Goal: Task Accomplishment & Management: Complete application form

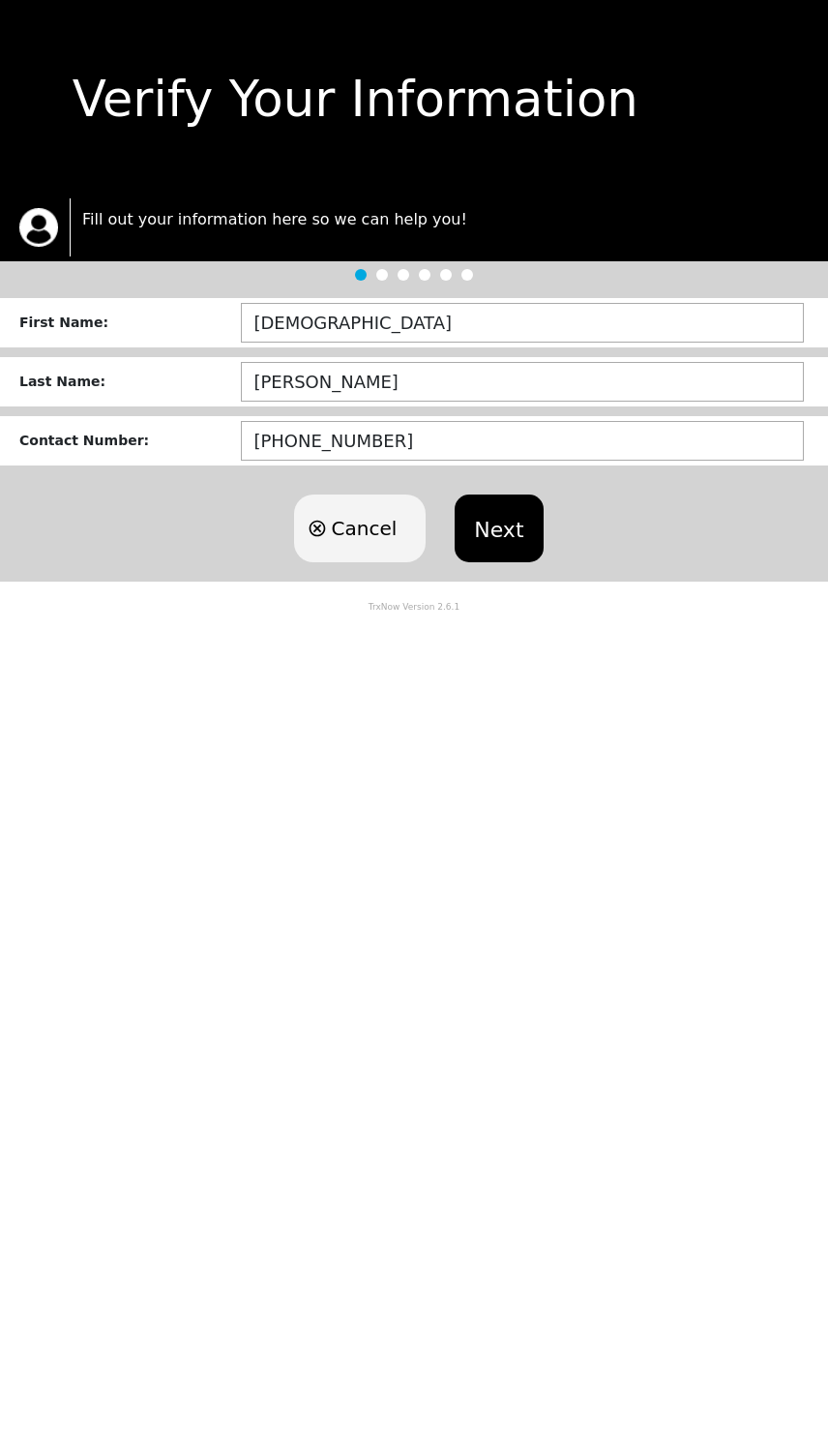
click at [499, 528] on button "Next" at bounding box center [499, 528] width 88 height 68
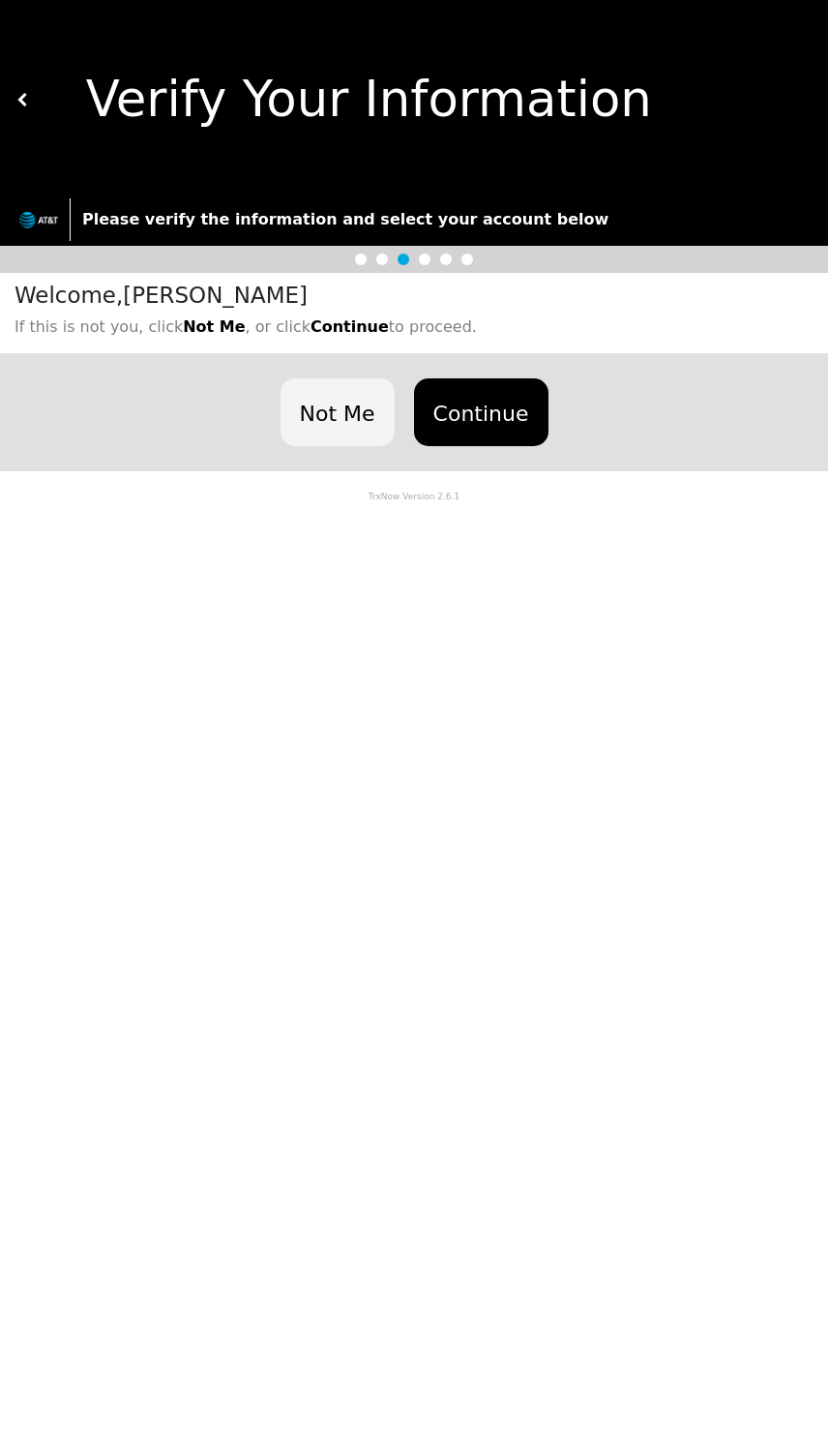
click at [489, 411] on button "Continue" at bounding box center [481, 412] width 135 height 68
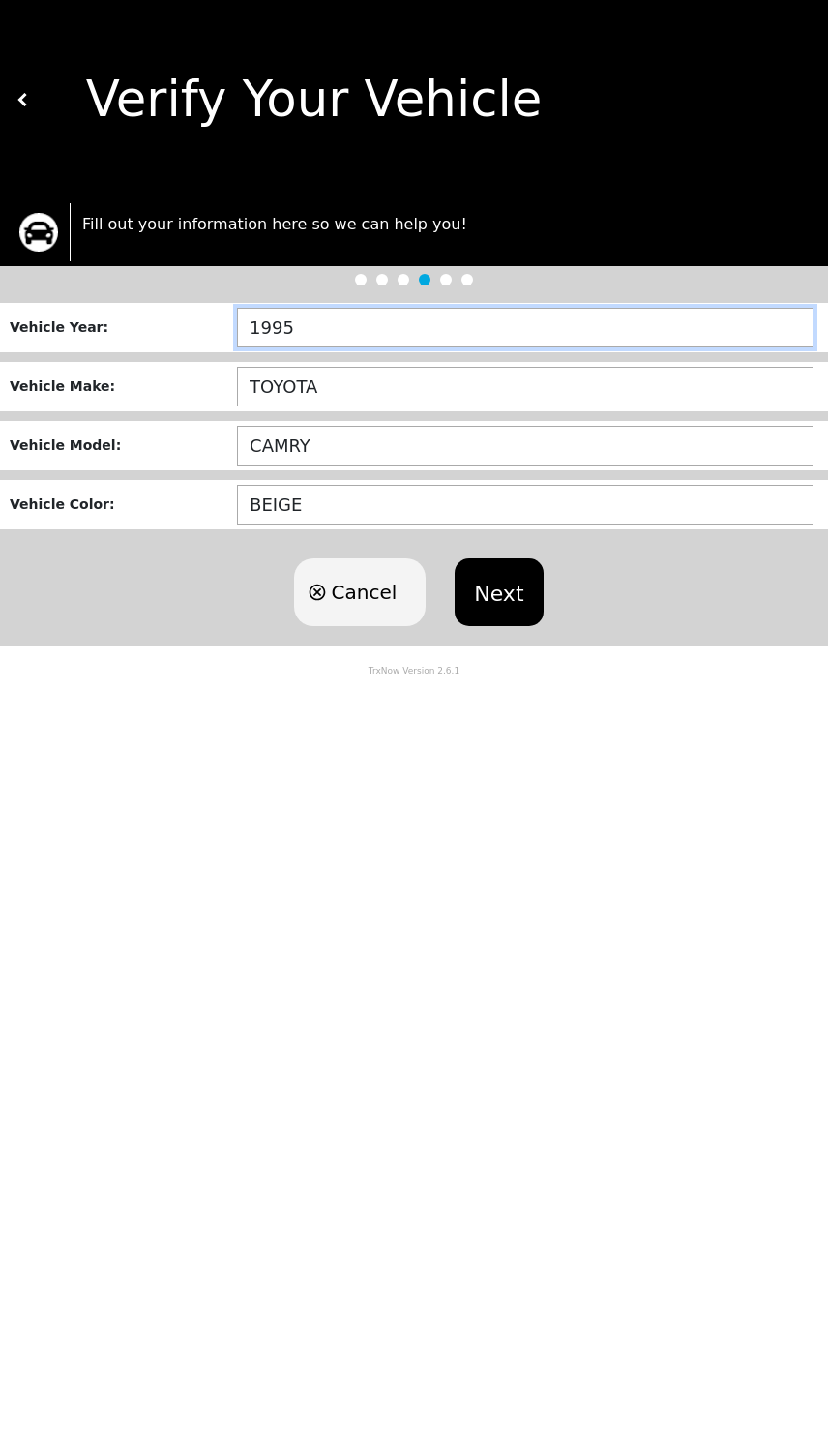
click at [352, 338] on input "1995" at bounding box center [525, 328] width 577 height 40
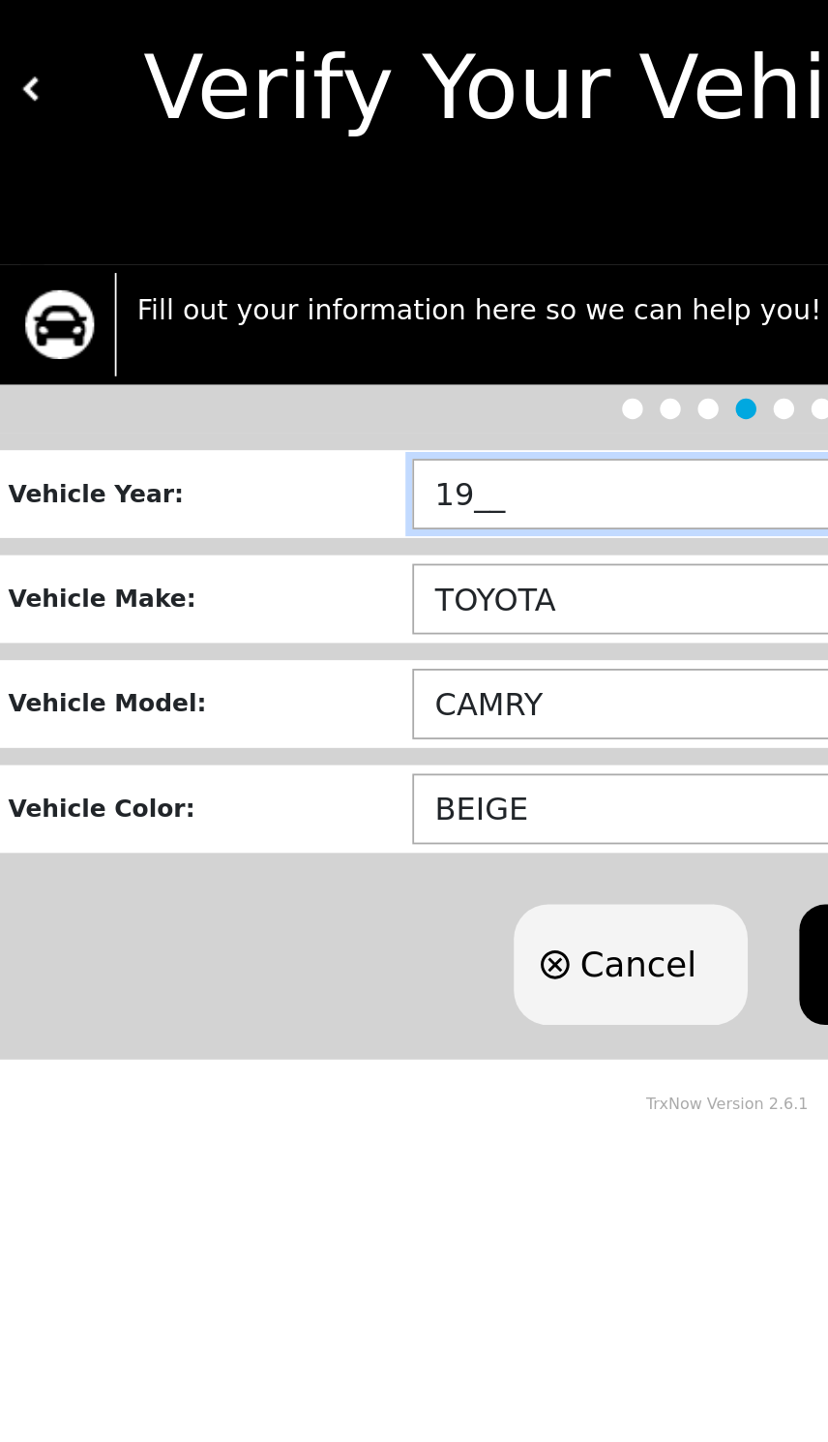
type input "1___"
type input "2015"
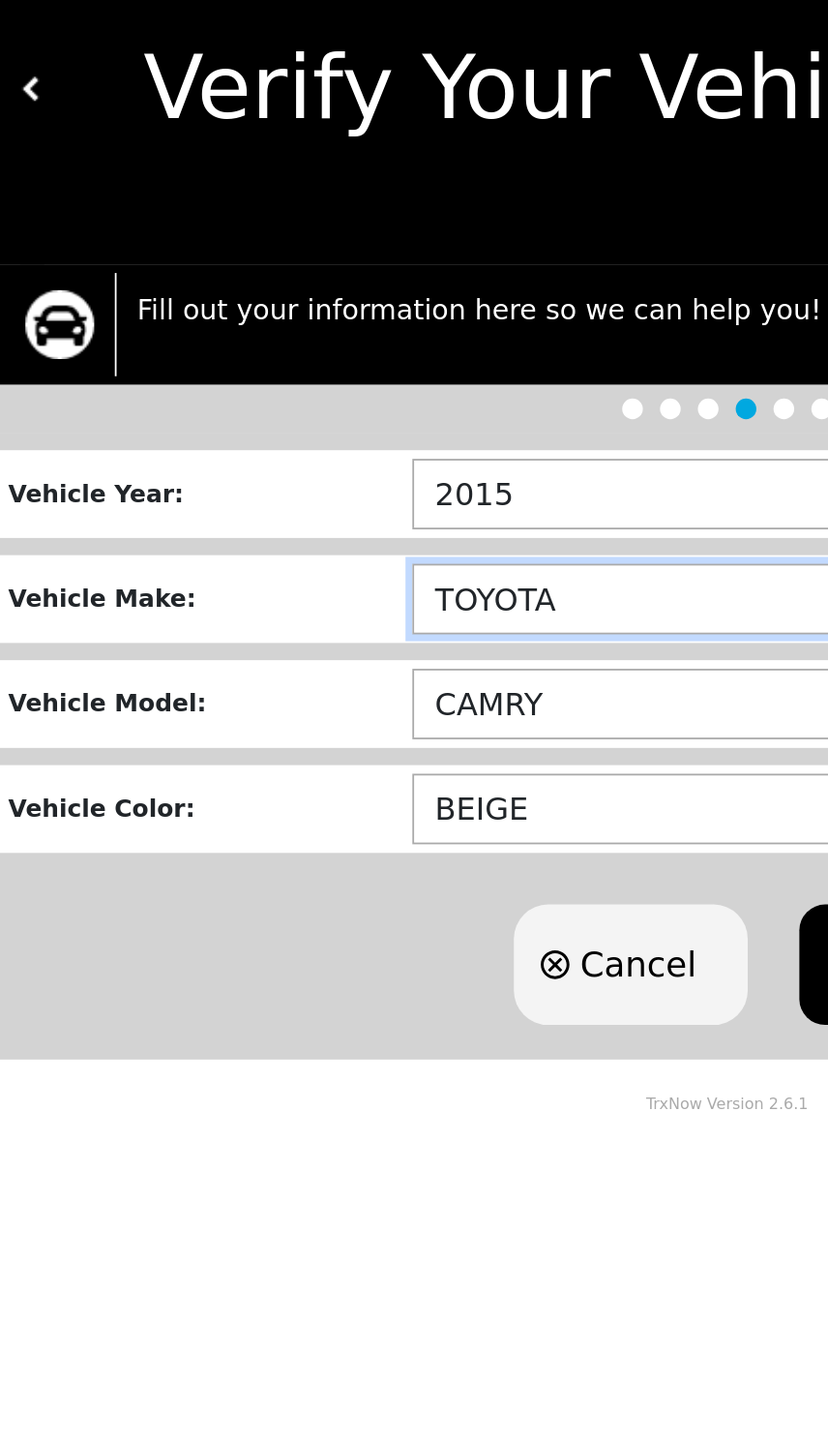
click at [336, 367] on input "TOYOTA" at bounding box center [525, 387] width 577 height 40
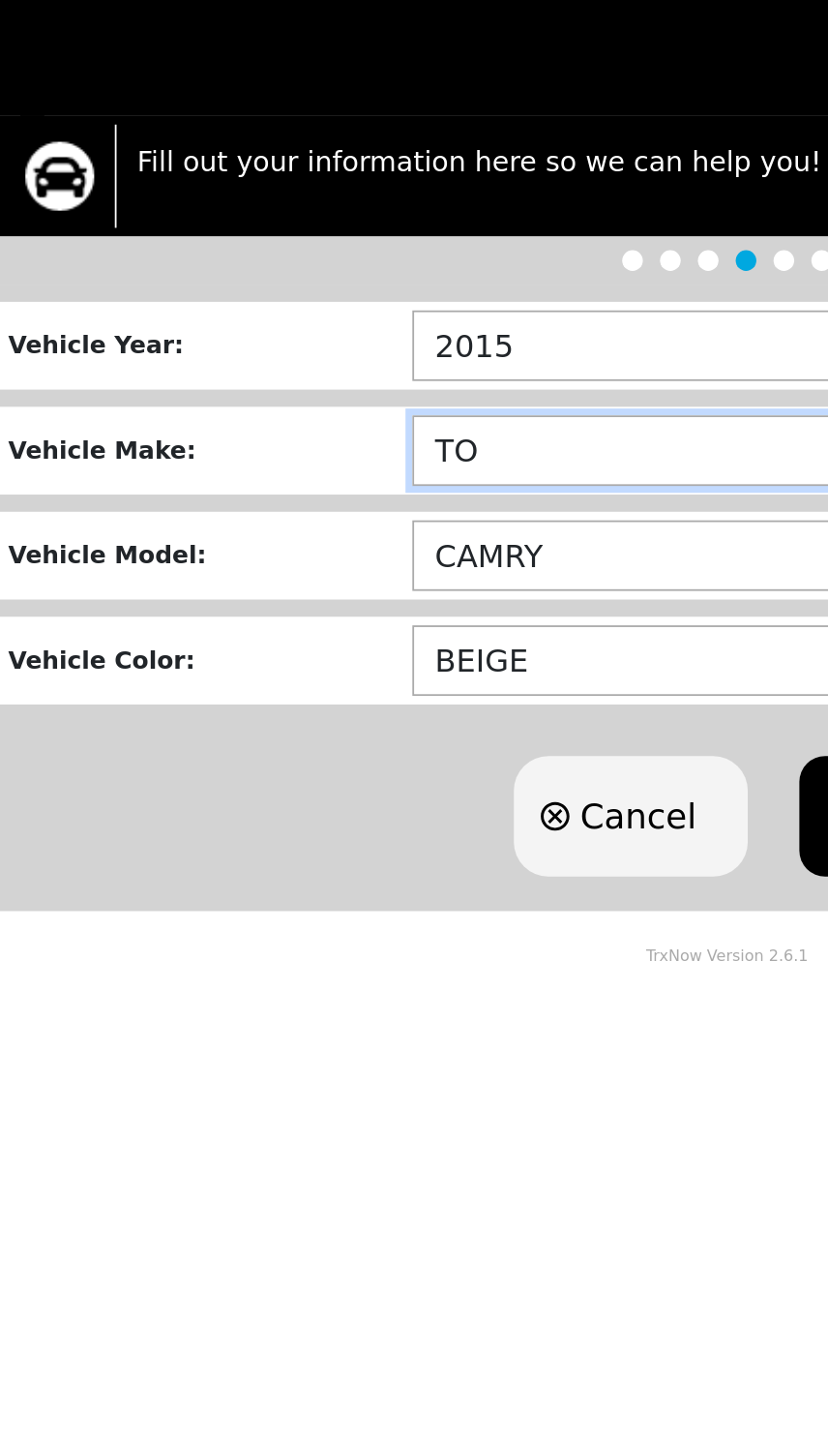
type input "T"
type input "KIA"
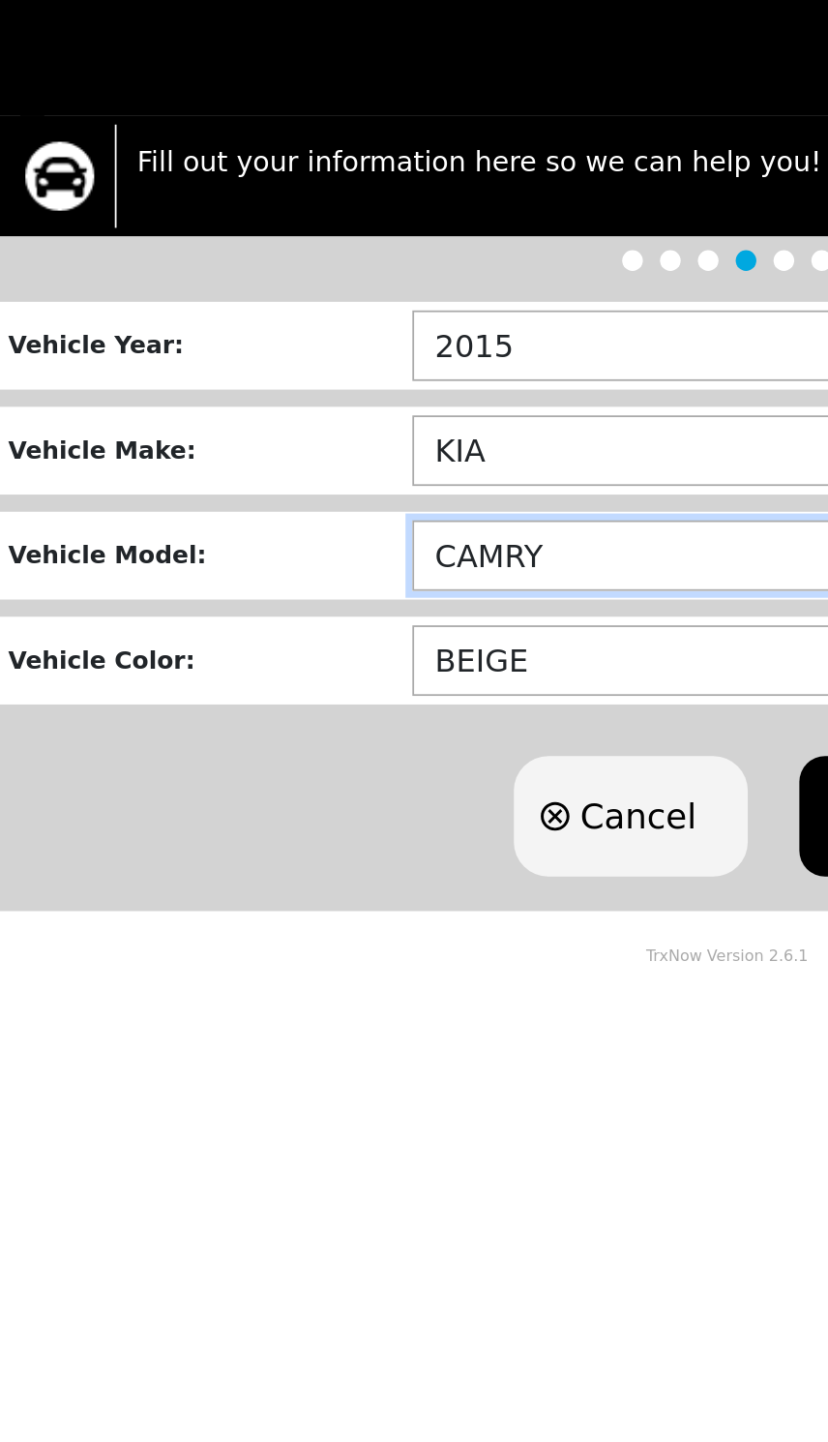
click at [333, 426] on input "CAMRY" at bounding box center [525, 446] width 577 height 40
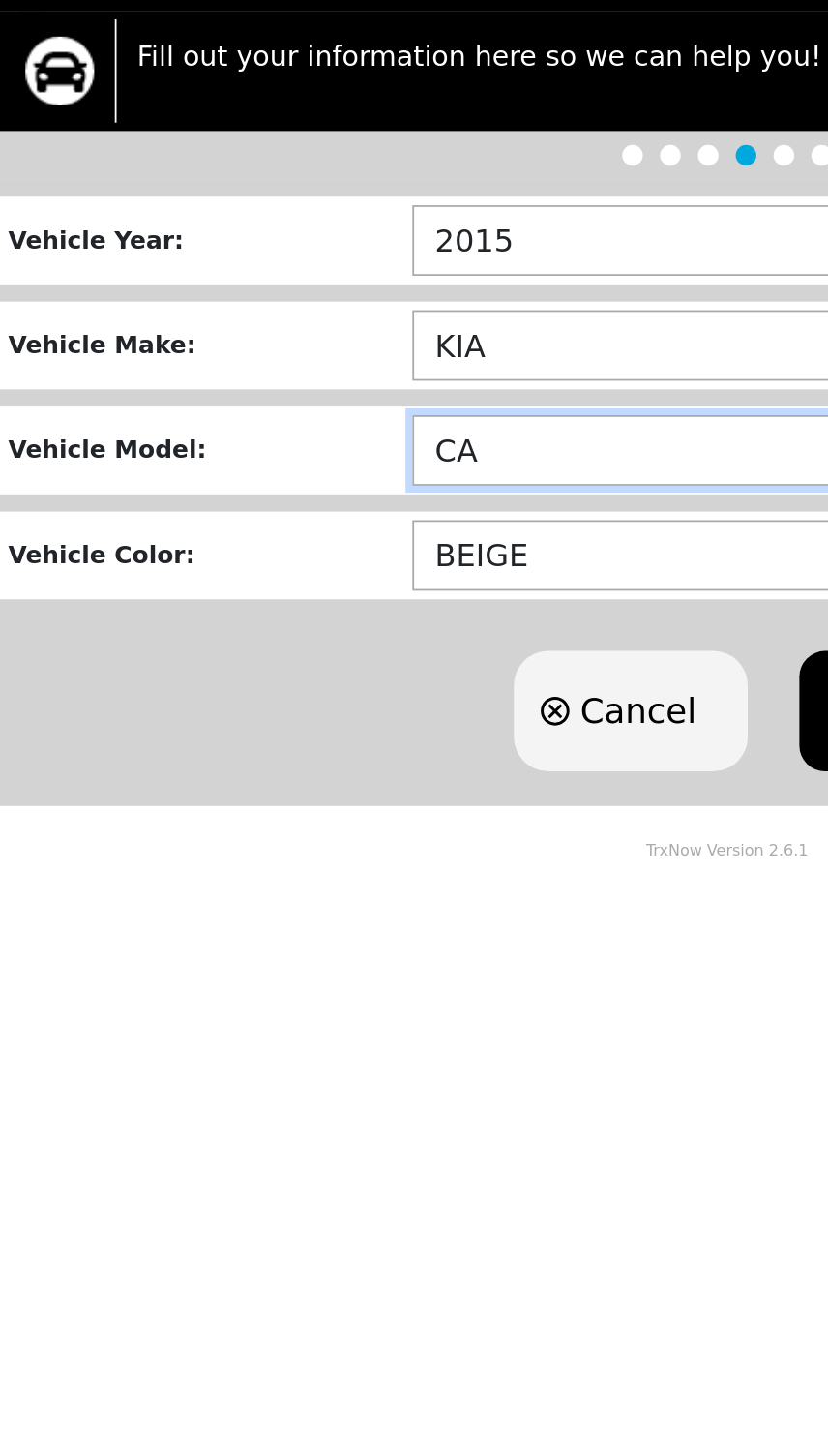
type input "C"
type input "OPTIMA"
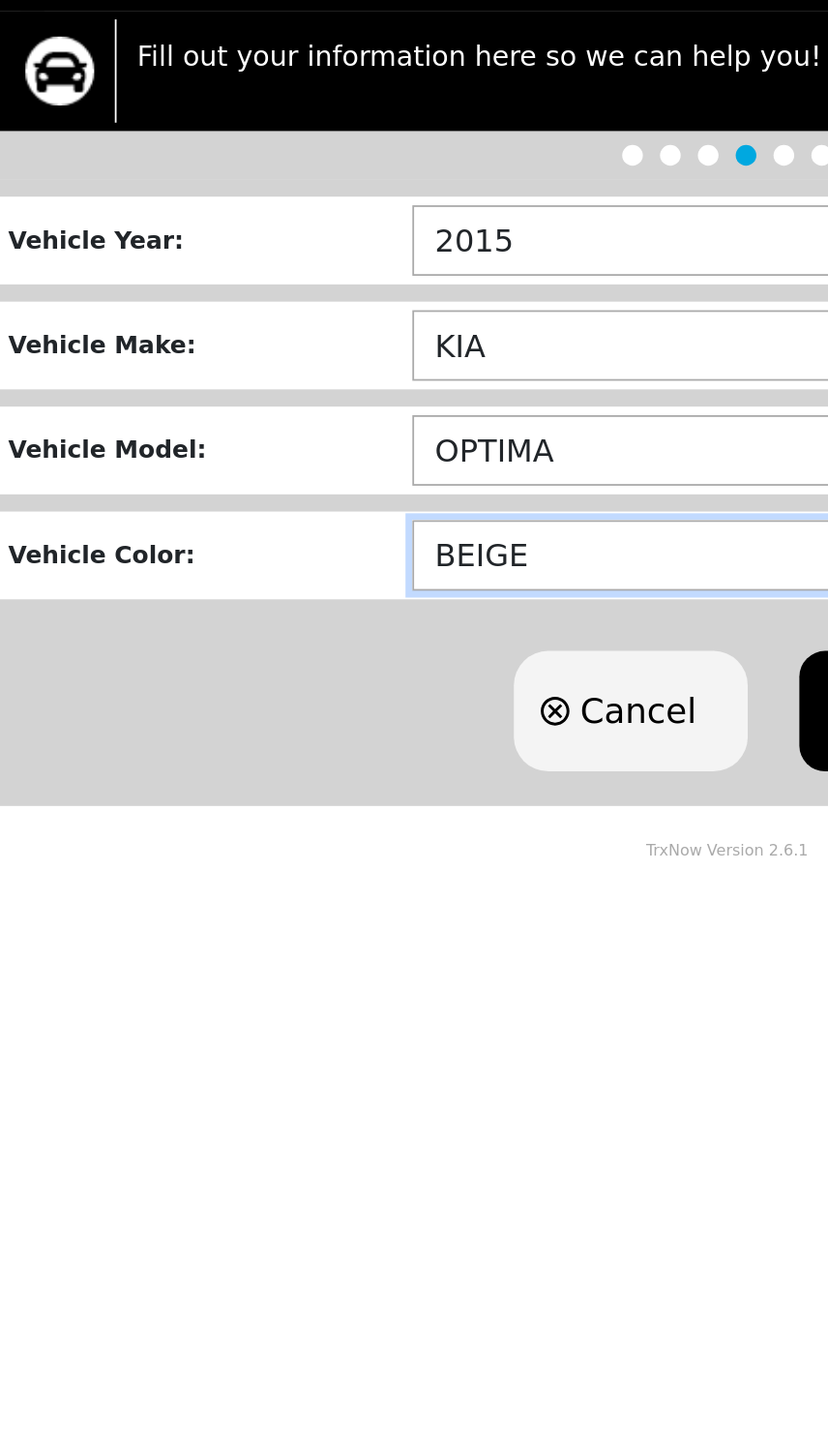
click at [312, 485] on input "BEIGE" at bounding box center [525, 505] width 577 height 40
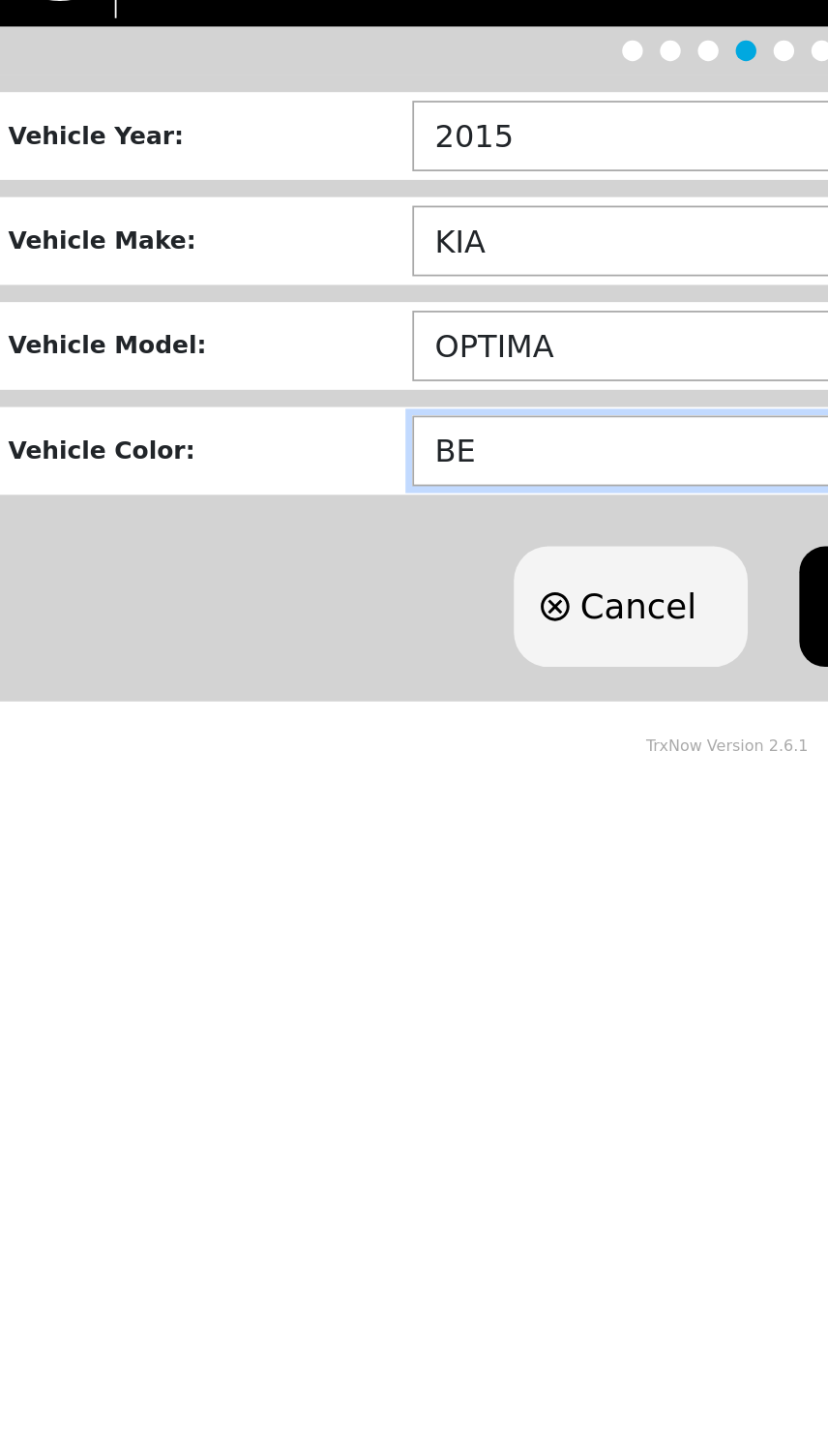
type input "B"
type input "CHERRY"
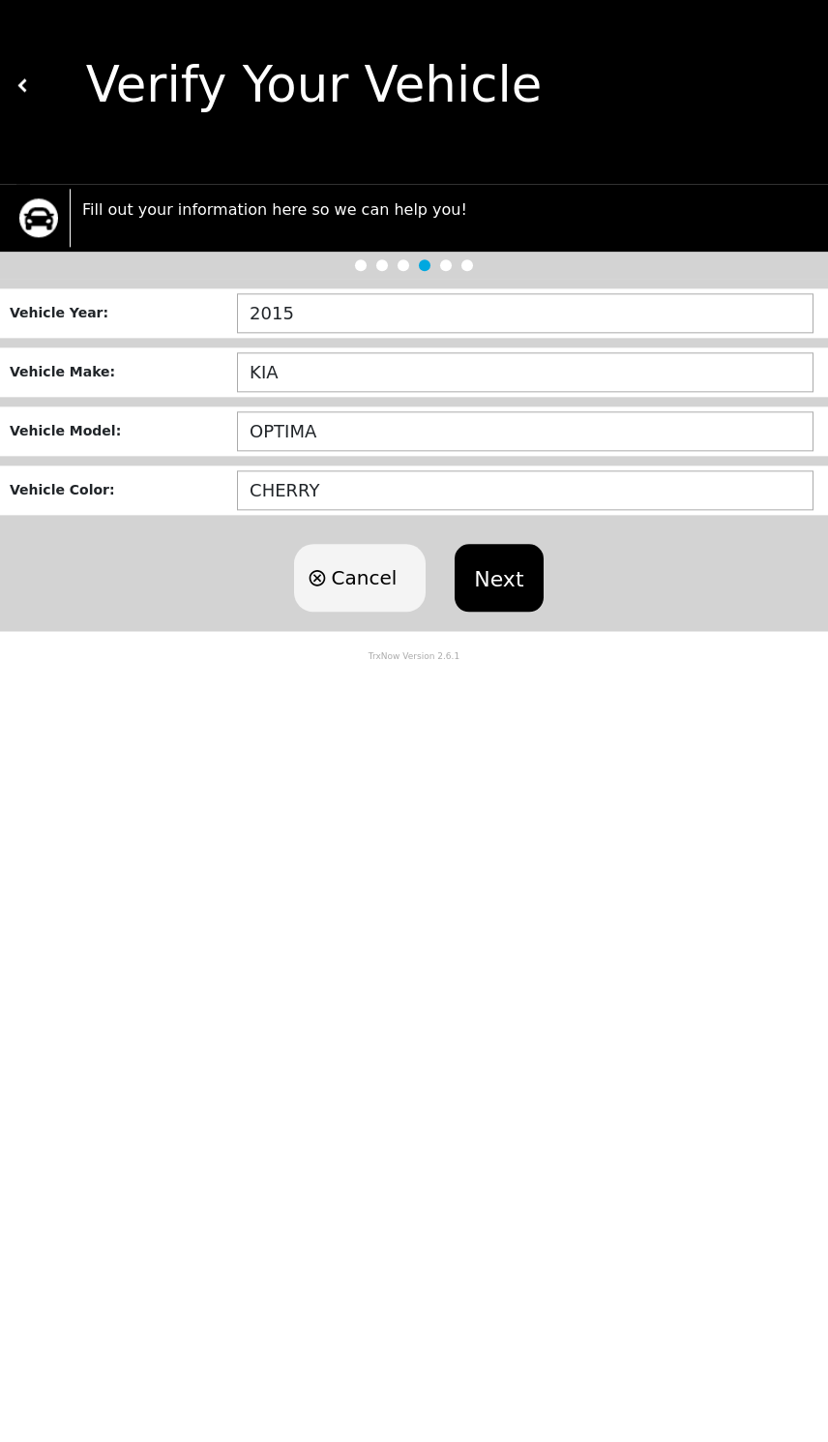
click at [494, 583] on button "Next" at bounding box center [499, 592] width 88 height 68
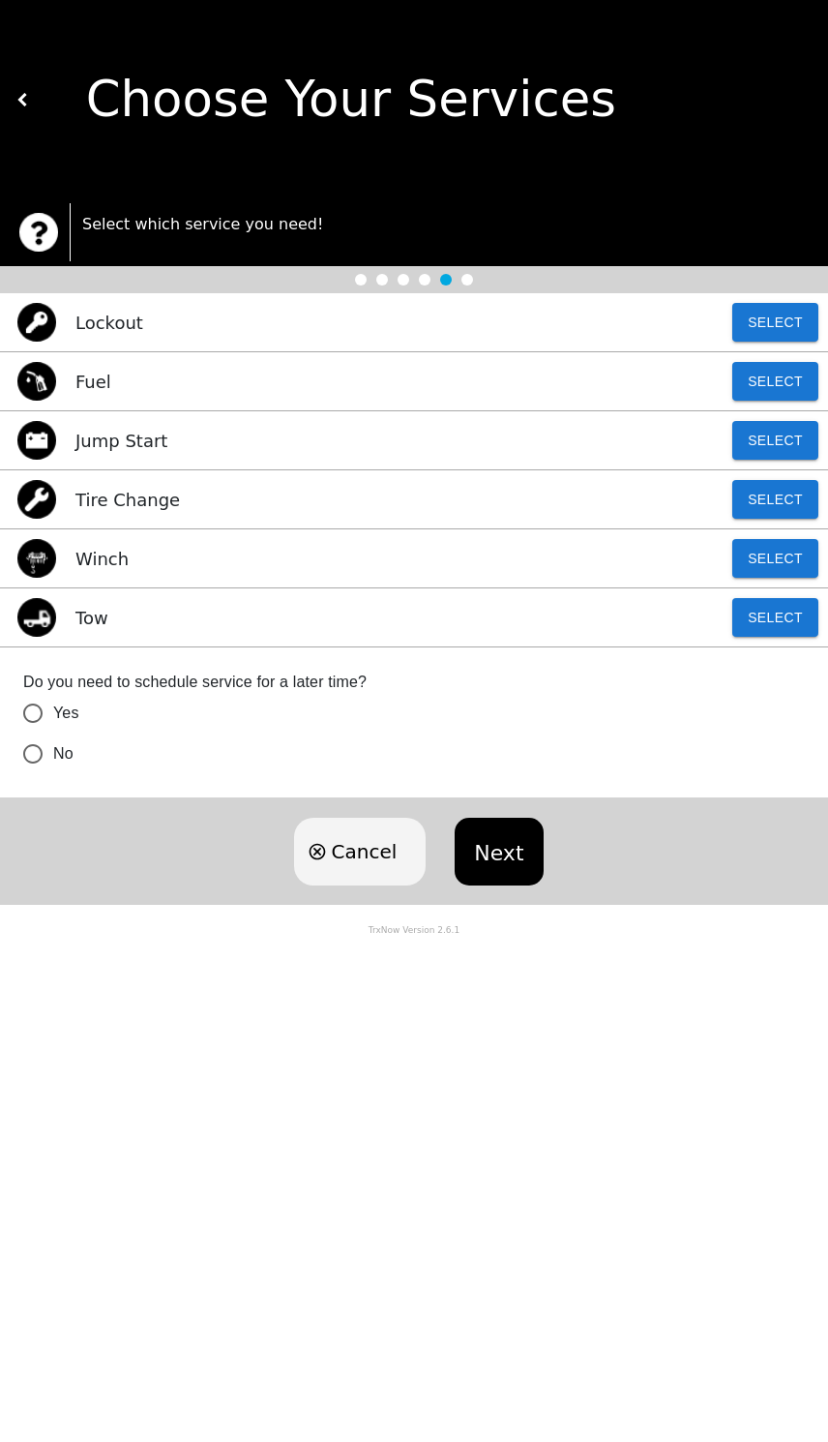
click at [769, 628] on button "Select" at bounding box center [776, 617] width 86 height 39
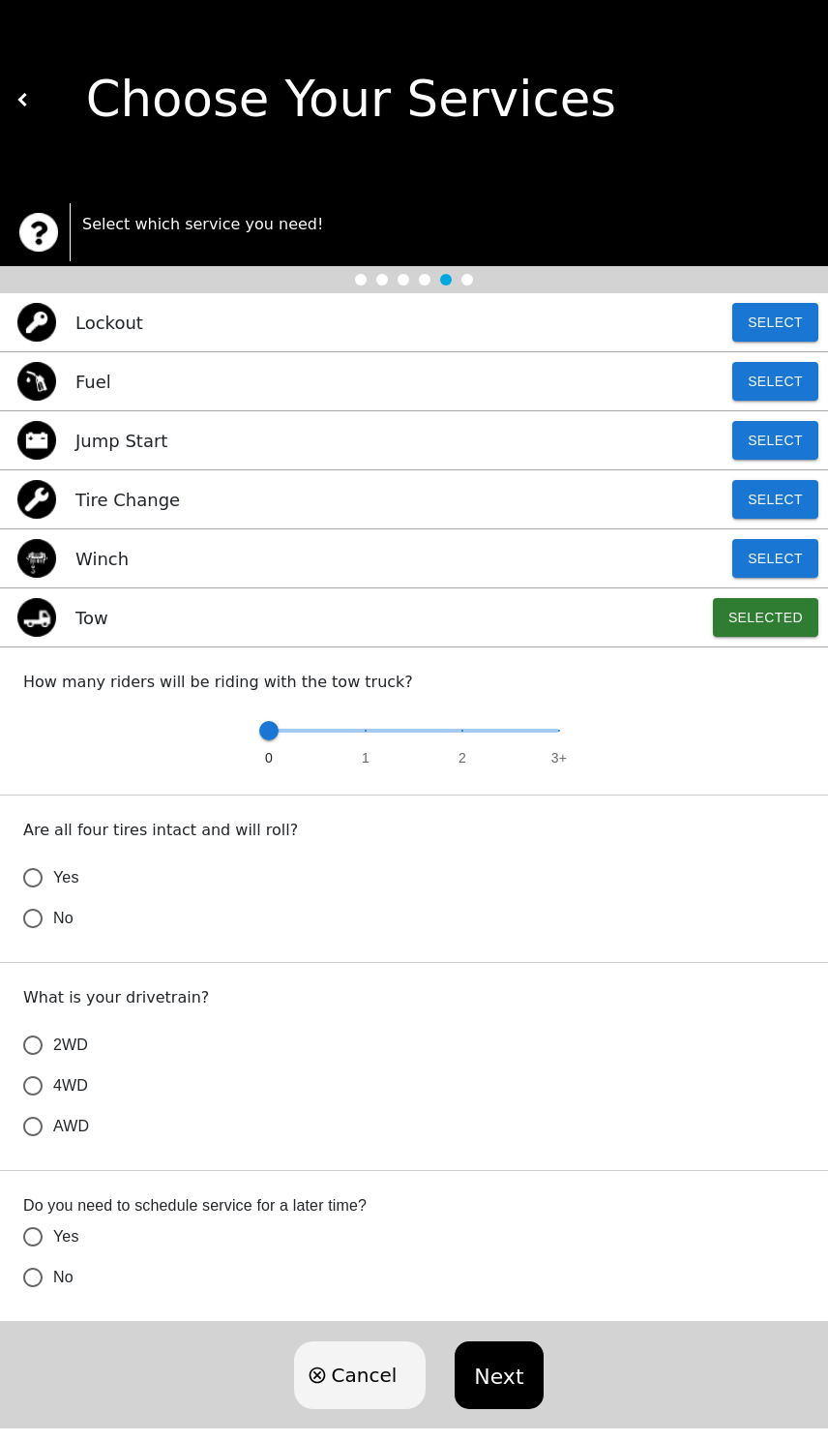
click at [32, 874] on input "Yes" at bounding box center [33, 877] width 41 height 41
click at [61, 1036] on span "2WD" at bounding box center [70, 1044] width 35 height 23
click at [53, 1036] on input "2WD" at bounding box center [33, 1045] width 41 height 41
radio input "true"
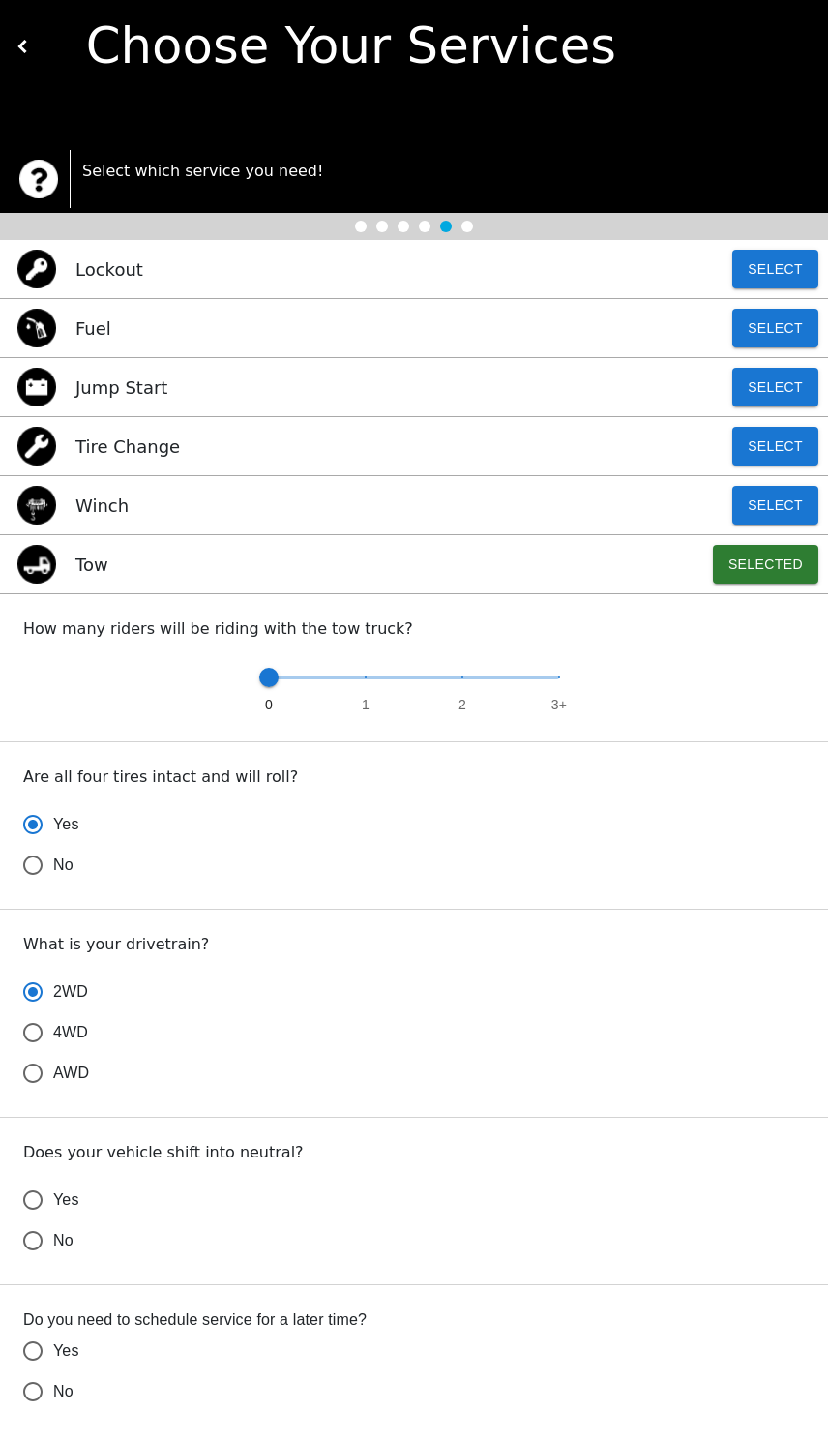
scroll to position [27, 0]
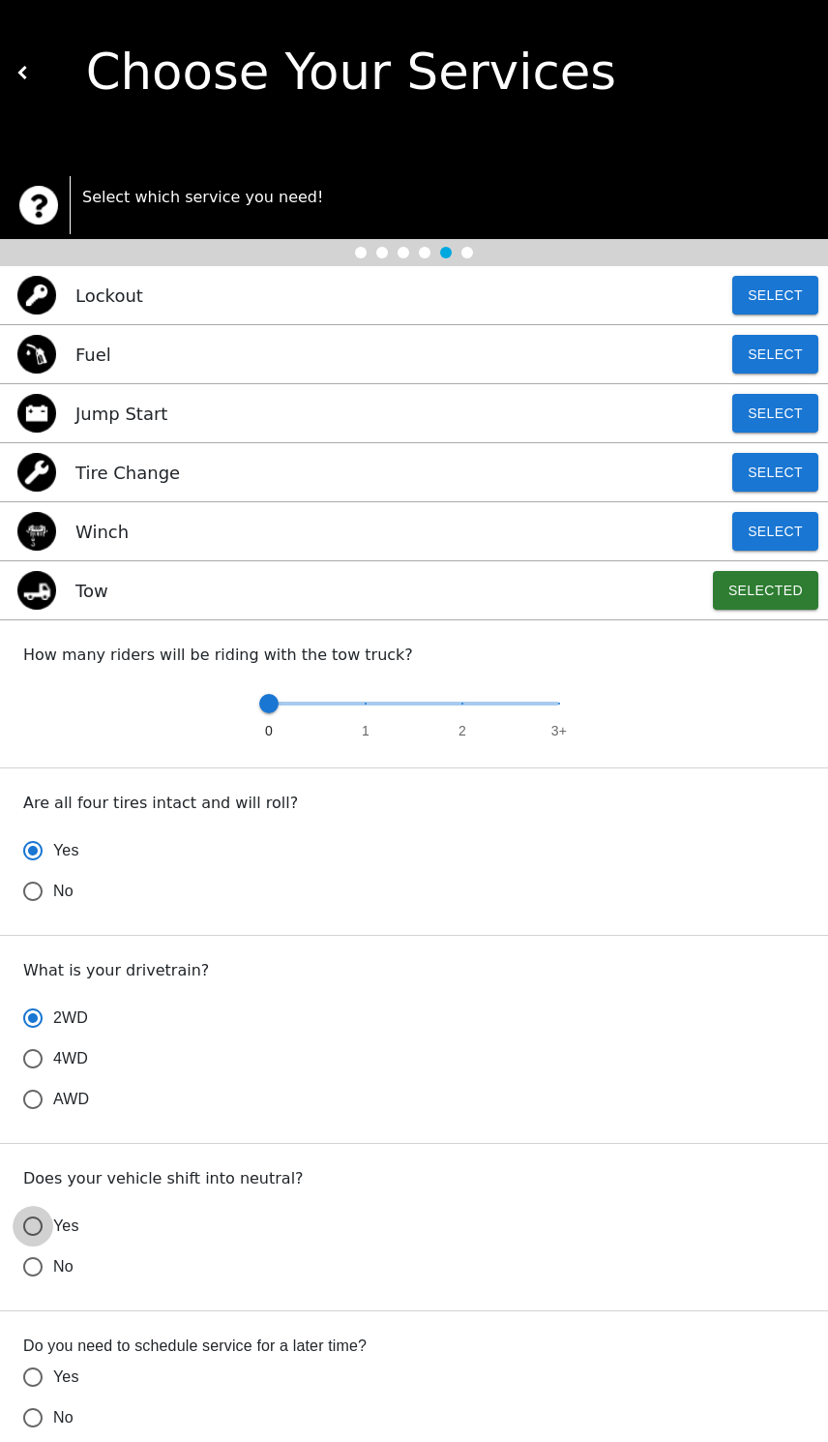
click at [50, 1222] on input "Yes" at bounding box center [33, 1226] width 41 height 41
radio input "false"
click at [36, 1434] on input "No" at bounding box center [33, 1434] width 41 height 41
radio input "false"
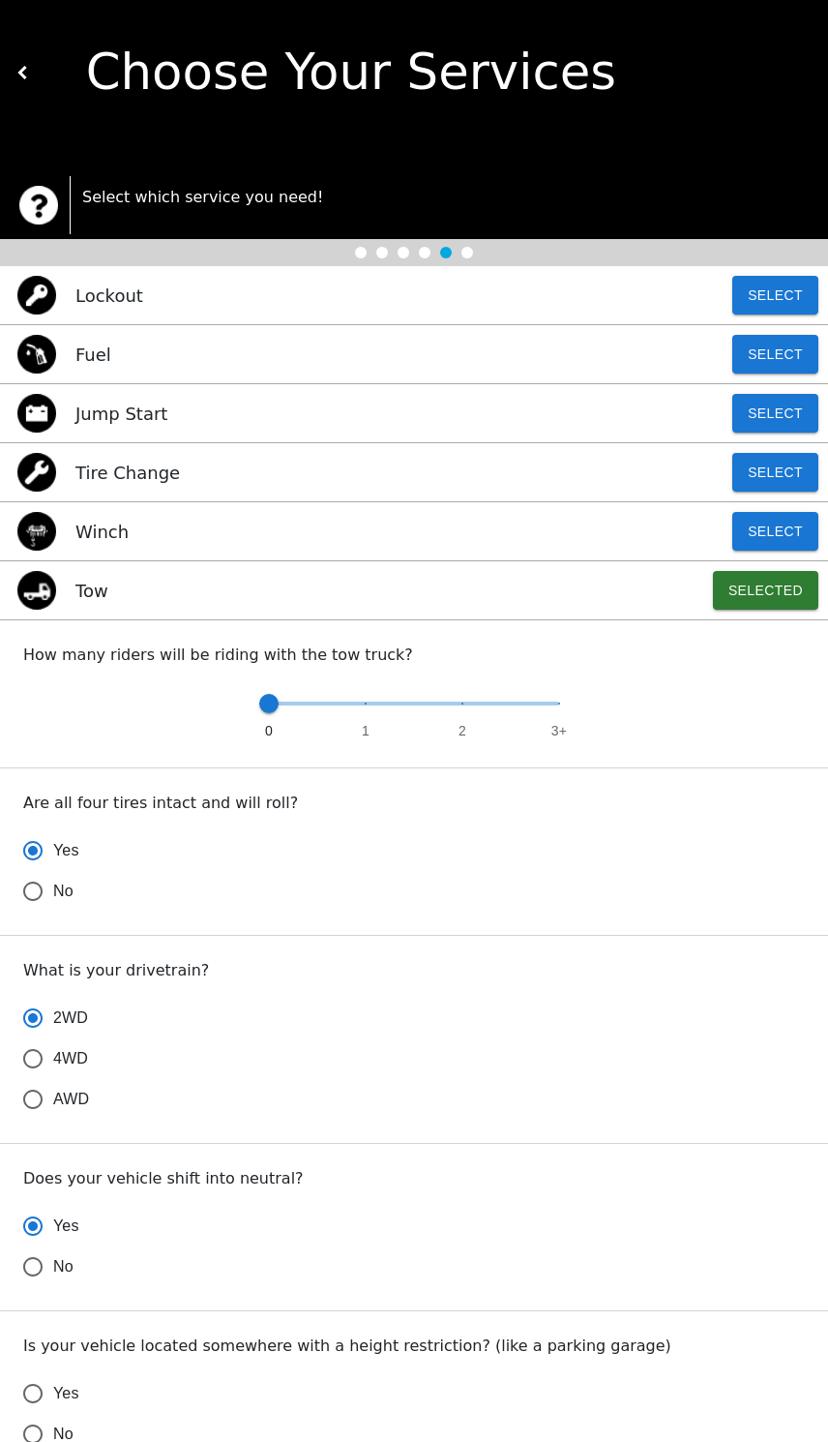
radio input "false"
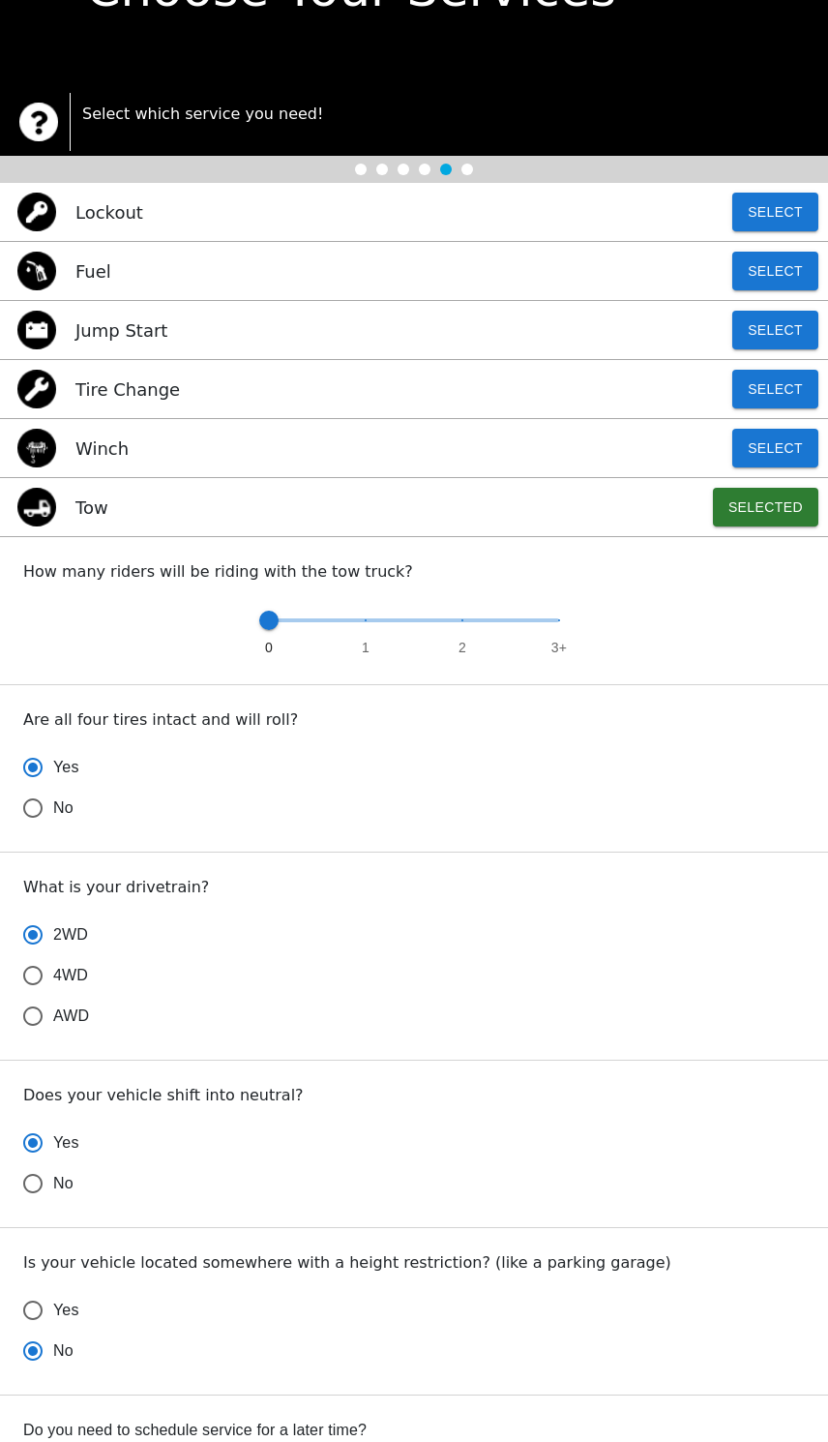
scroll to position [110, 0]
radio input "false"
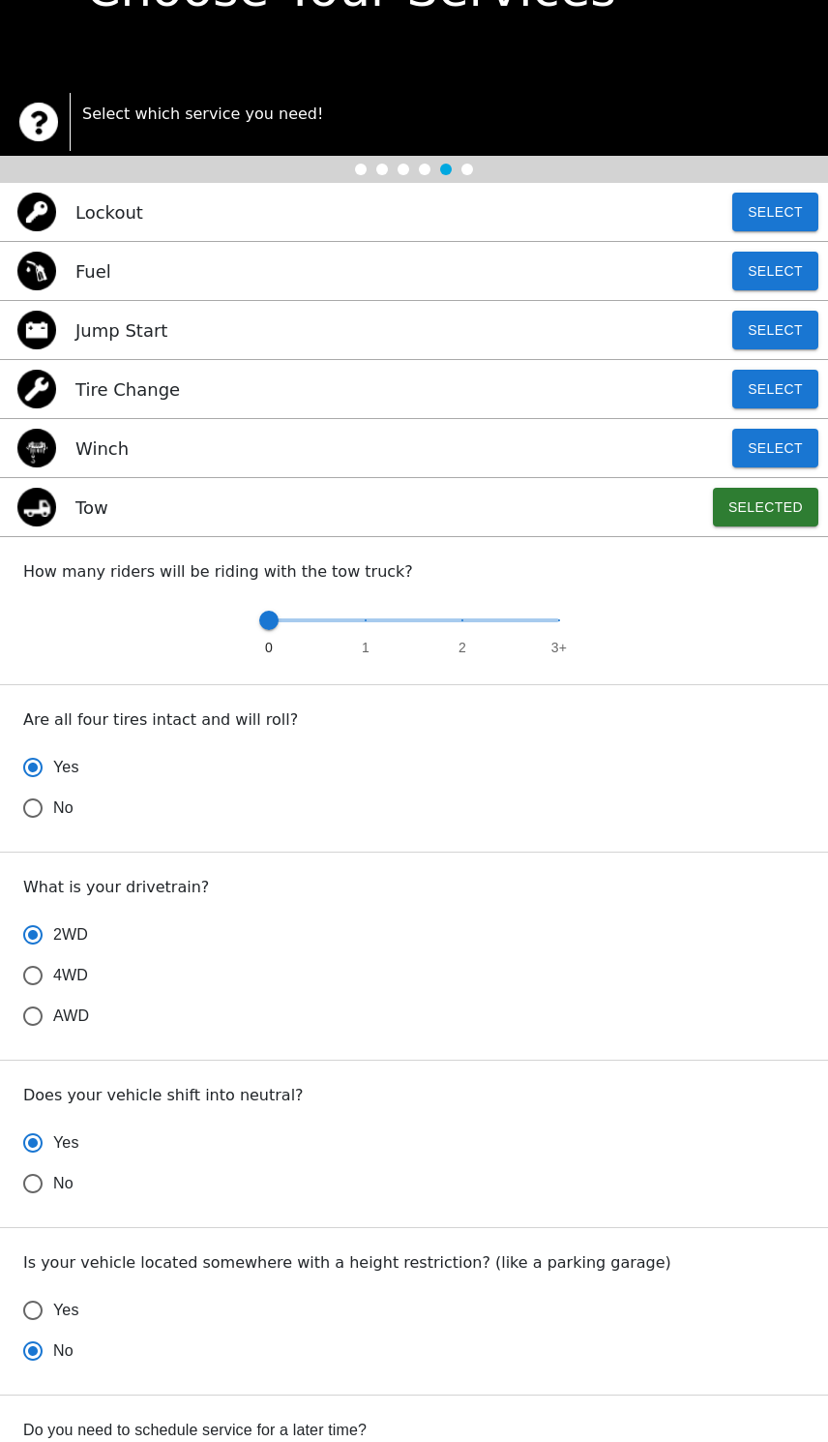
scroll to position [111, 0]
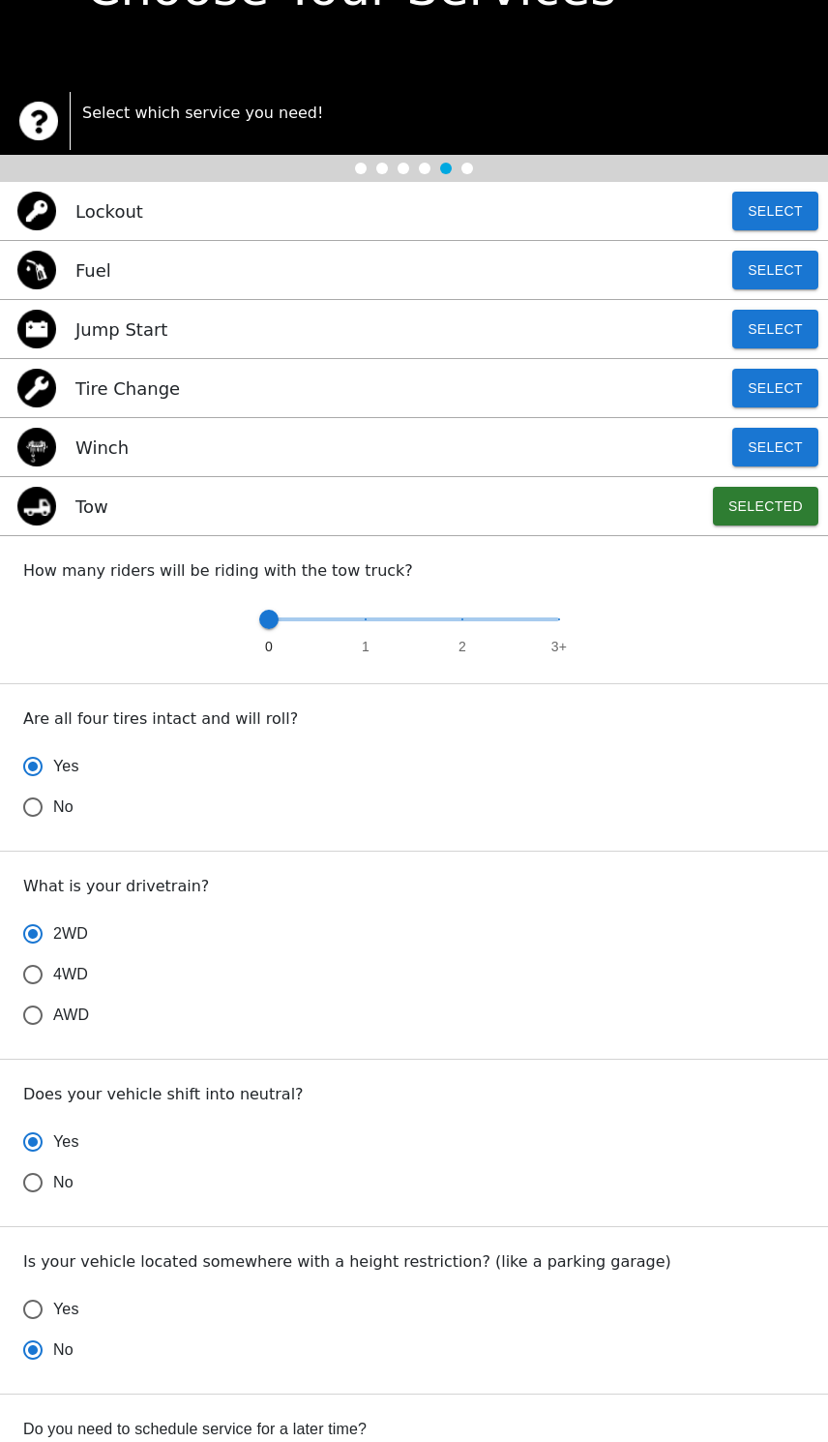
click at [651, 1410] on div "Do you need to schedule service for a later time? Yes No" at bounding box center [414, 1469] width 828 height 151
click at [504, 1366] on label "No" at bounding box center [401, 1350] width 777 height 41
click at [53, 1366] on input "No" at bounding box center [33, 1350] width 41 height 41
radio input "true"
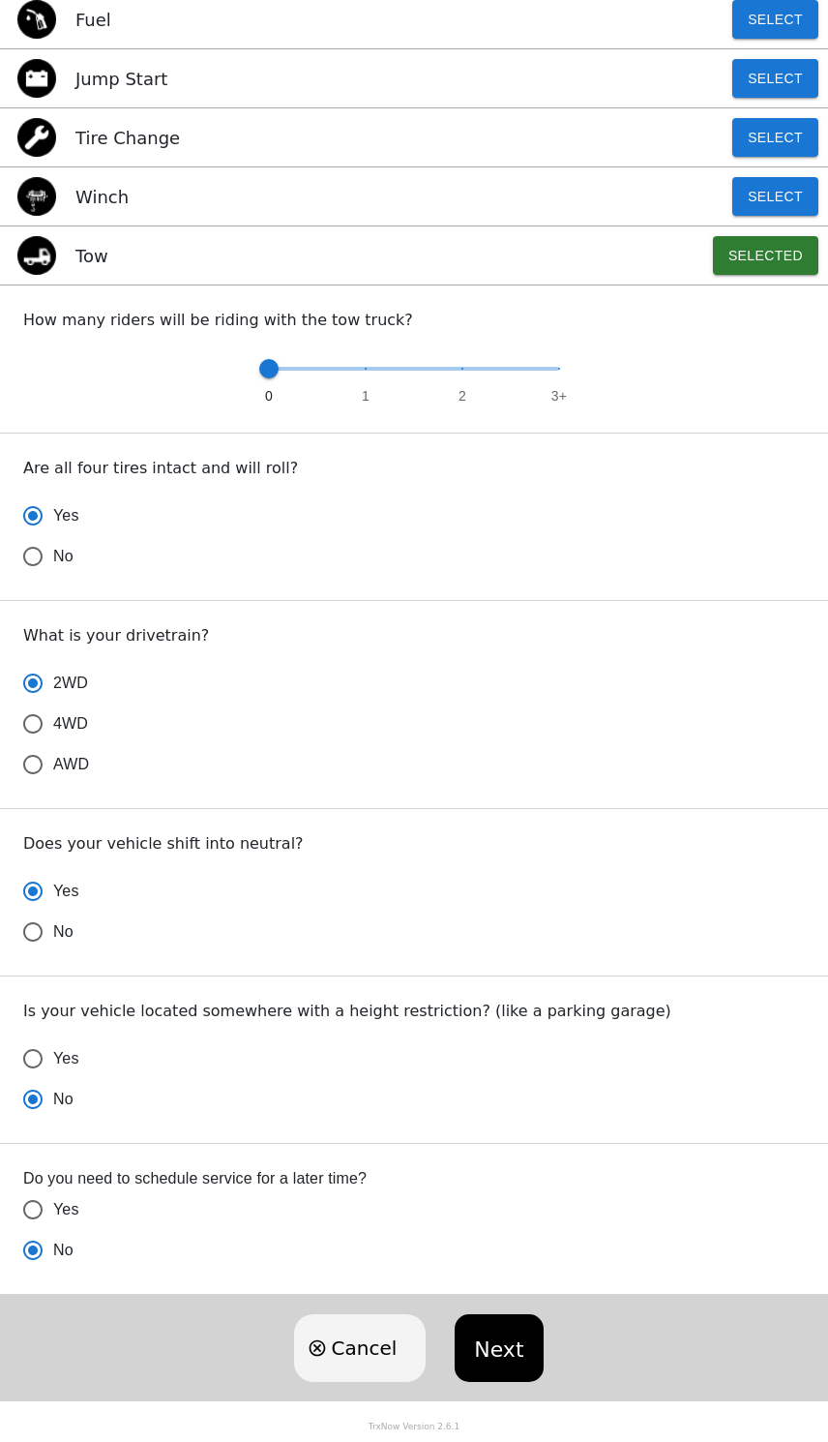
scroll to position [353, 0]
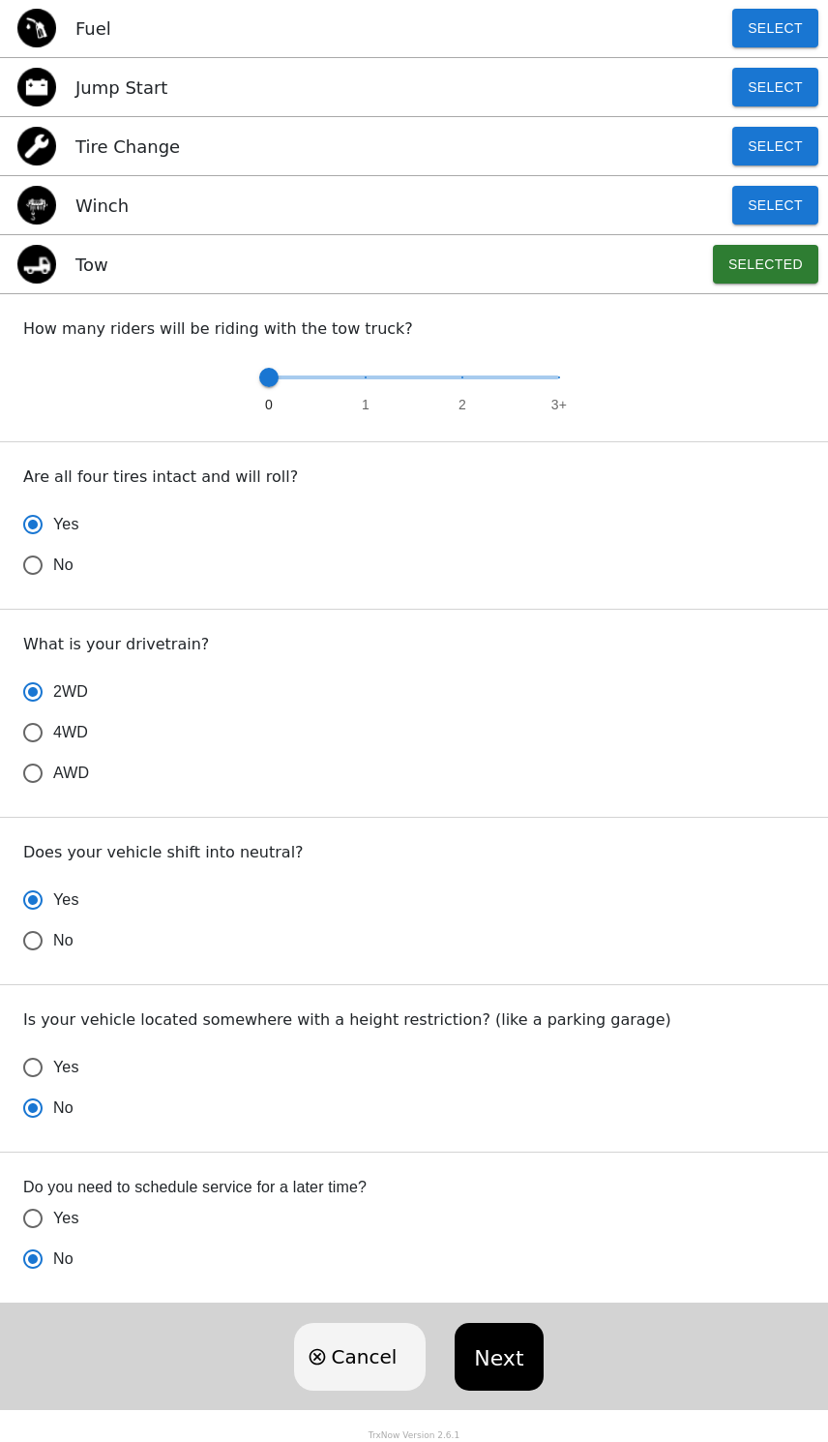
click at [503, 1361] on button "Next" at bounding box center [499, 1357] width 88 height 68
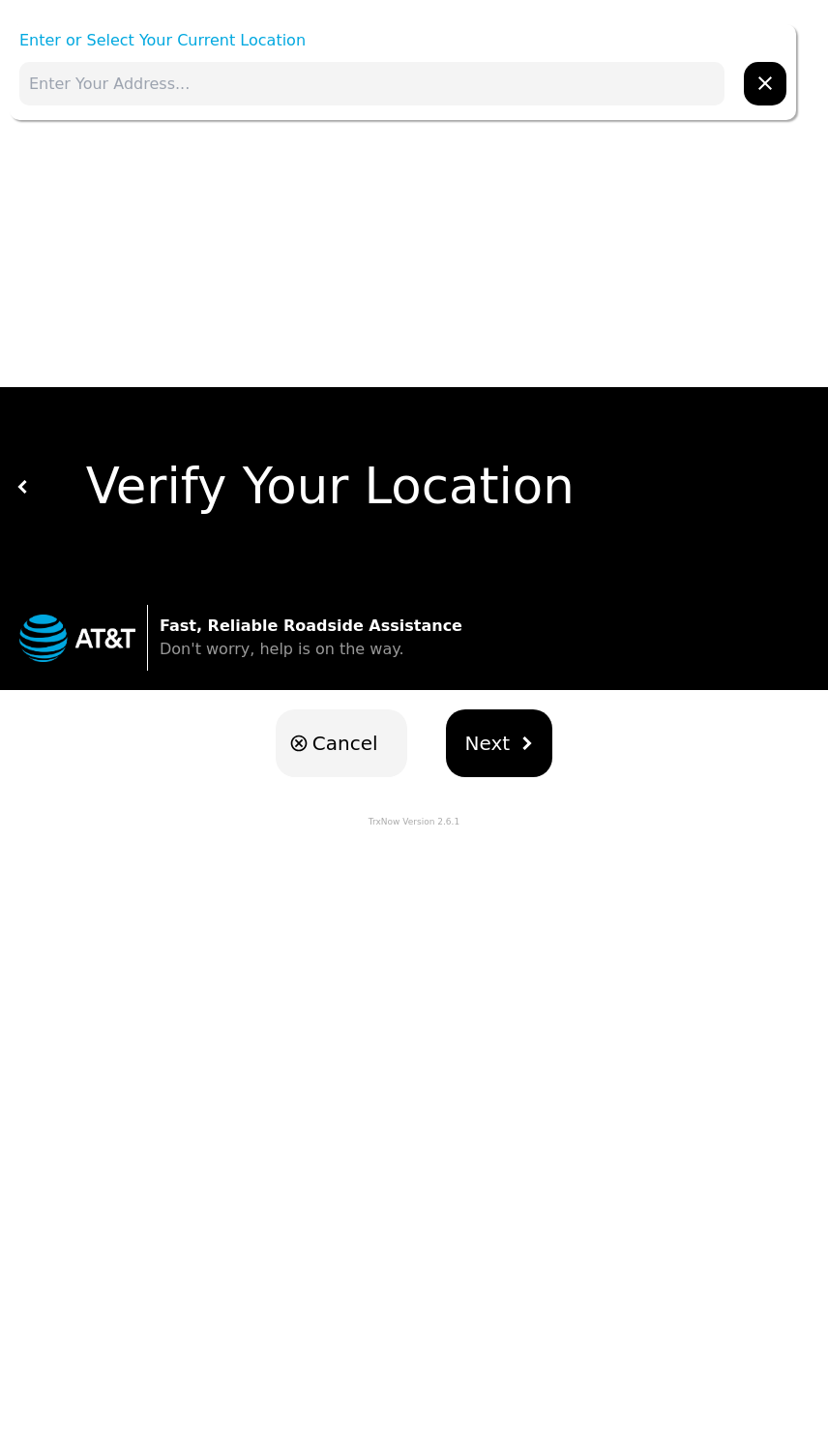
scroll to position [0, 0]
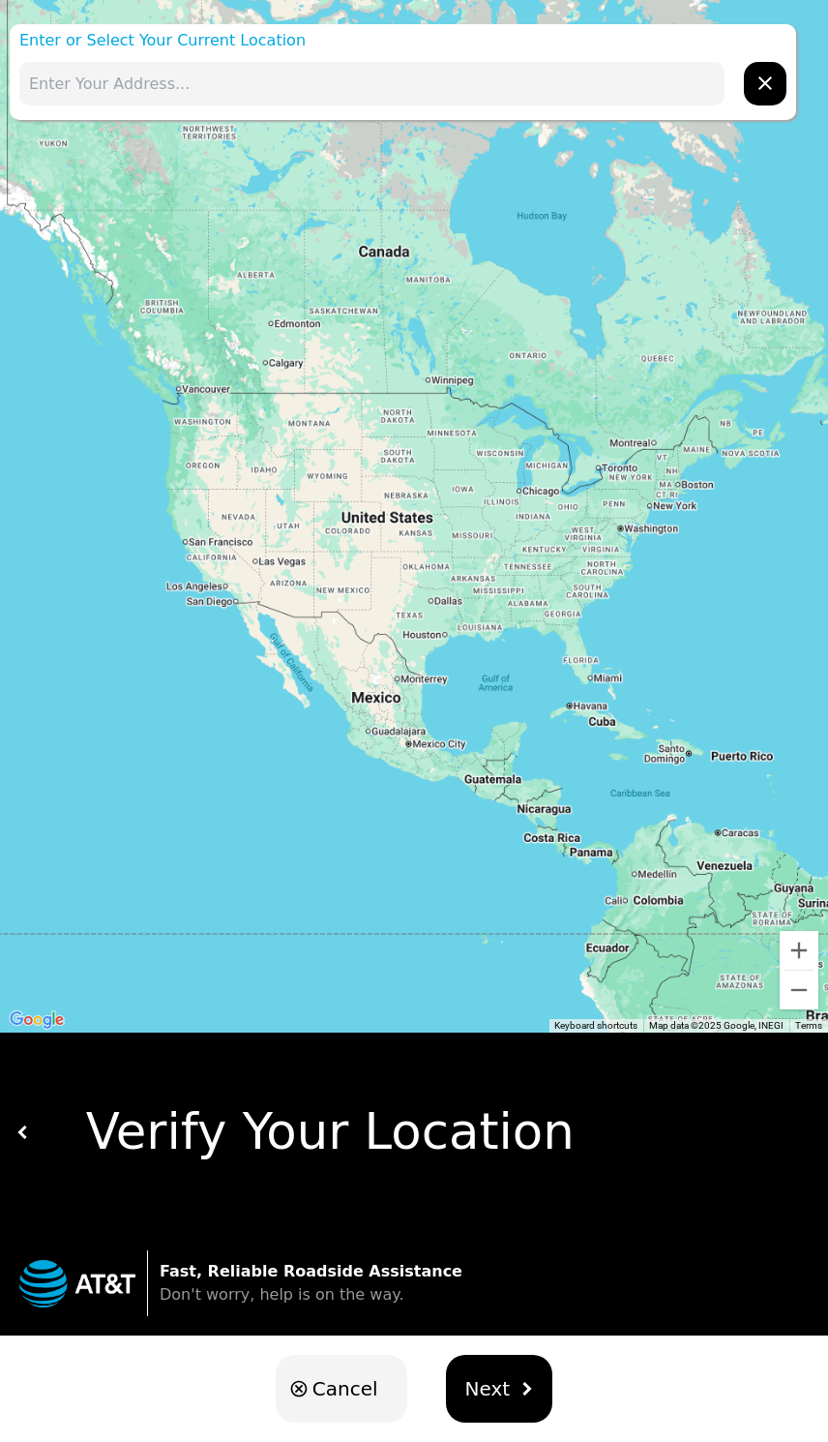
click at [147, 88] on input "text" at bounding box center [371, 84] width 705 height 44
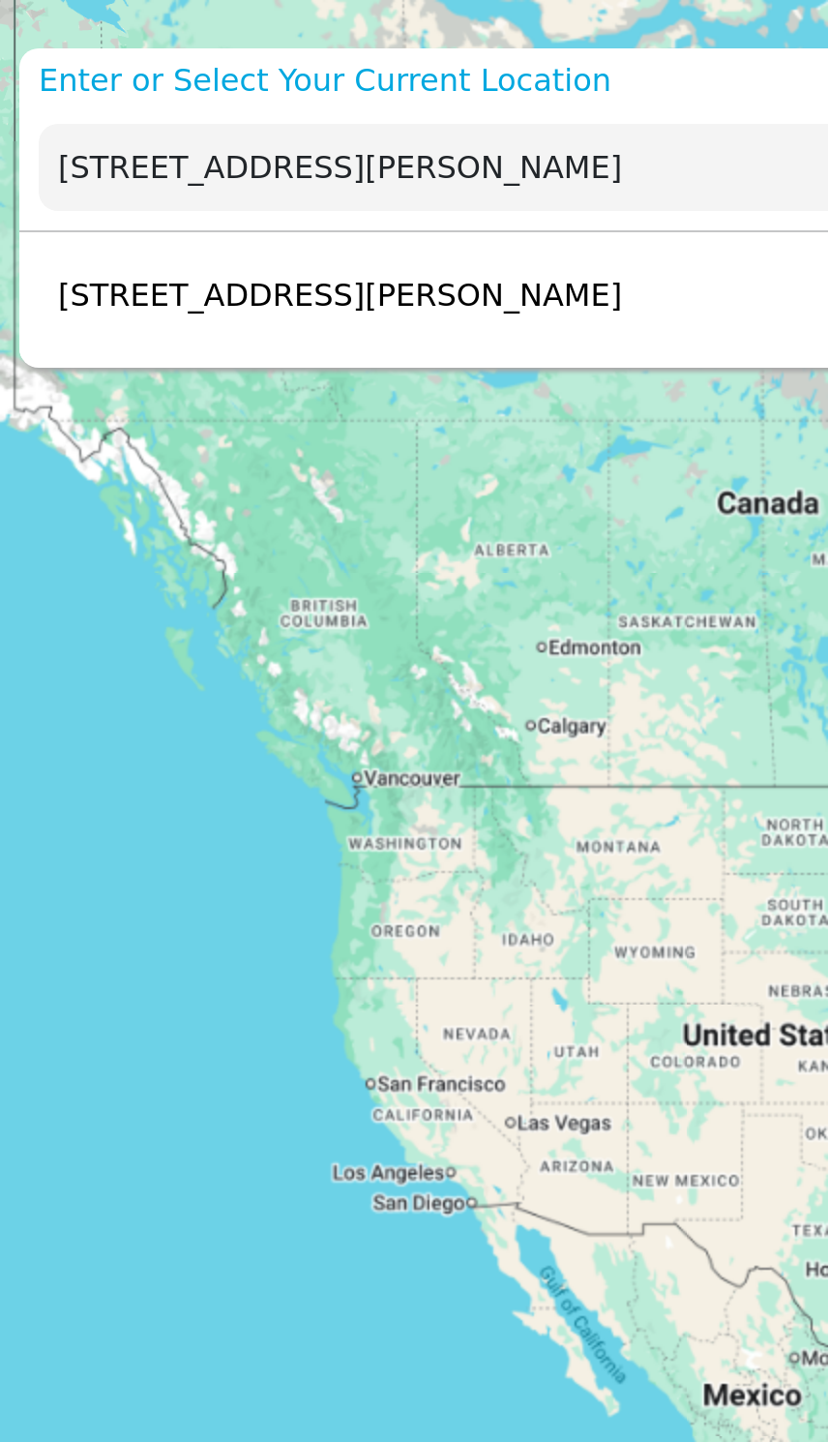
click at [212, 146] on p "[STREET_ADDRESS][PERSON_NAME]" at bounding box center [165, 147] width 292 height 23
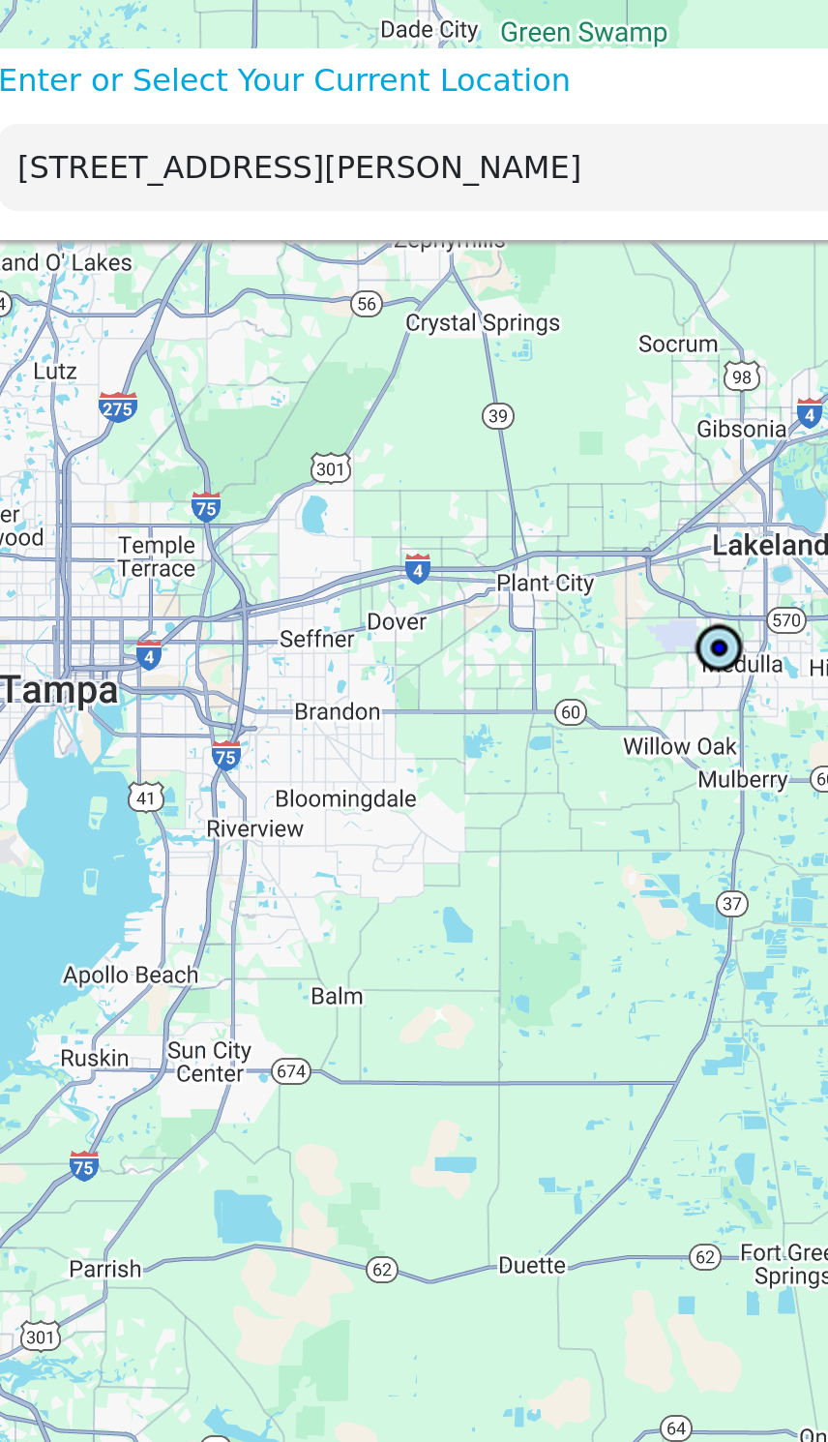
click at [335, 83] on input "[STREET_ADDRESS][PERSON_NAME]" at bounding box center [371, 84] width 705 height 44
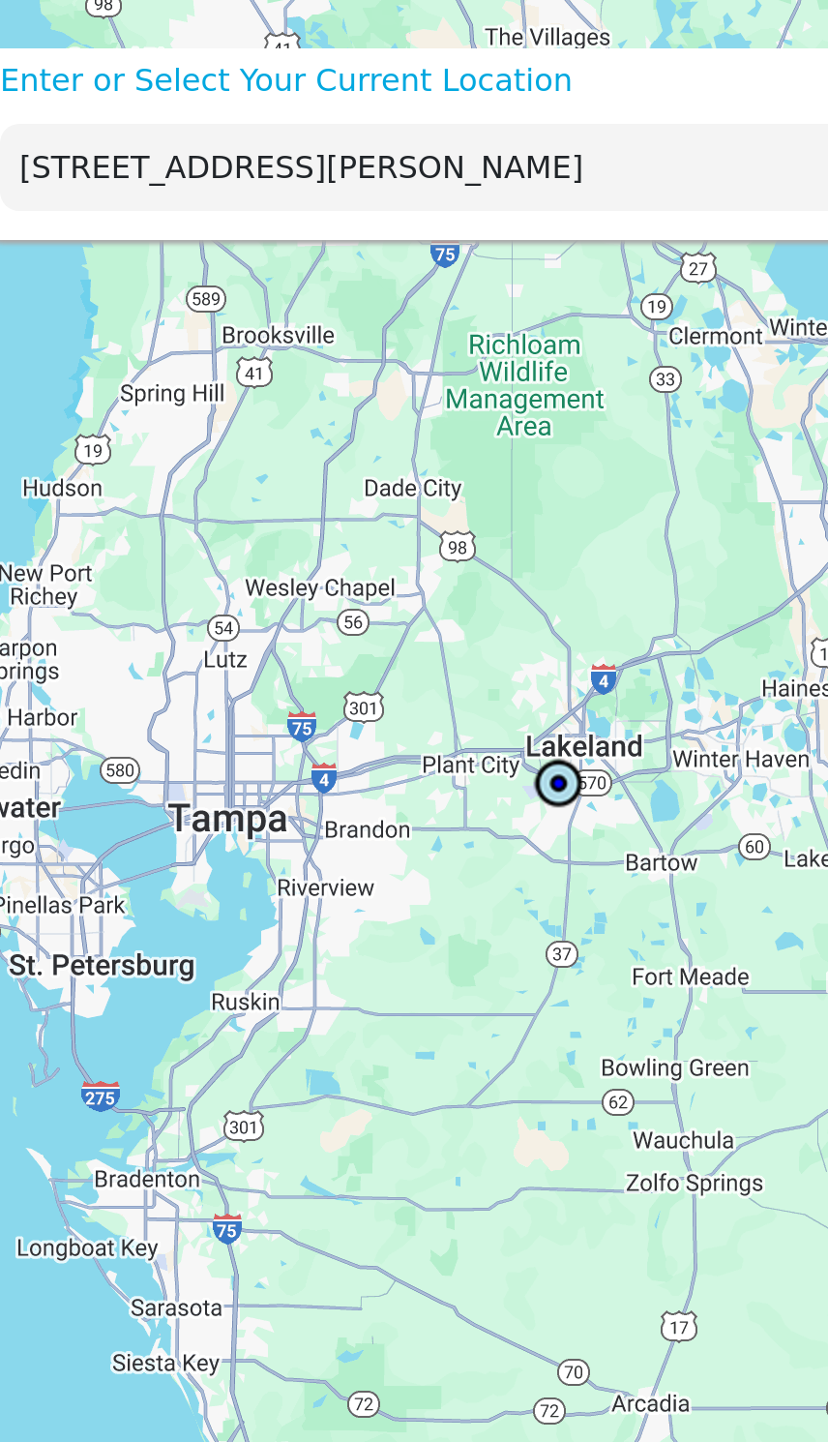
click at [322, 79] on input "[STREET_ADDRESS][PERSON_NAME]" at bounding box center [371, 84] width 705 height 44
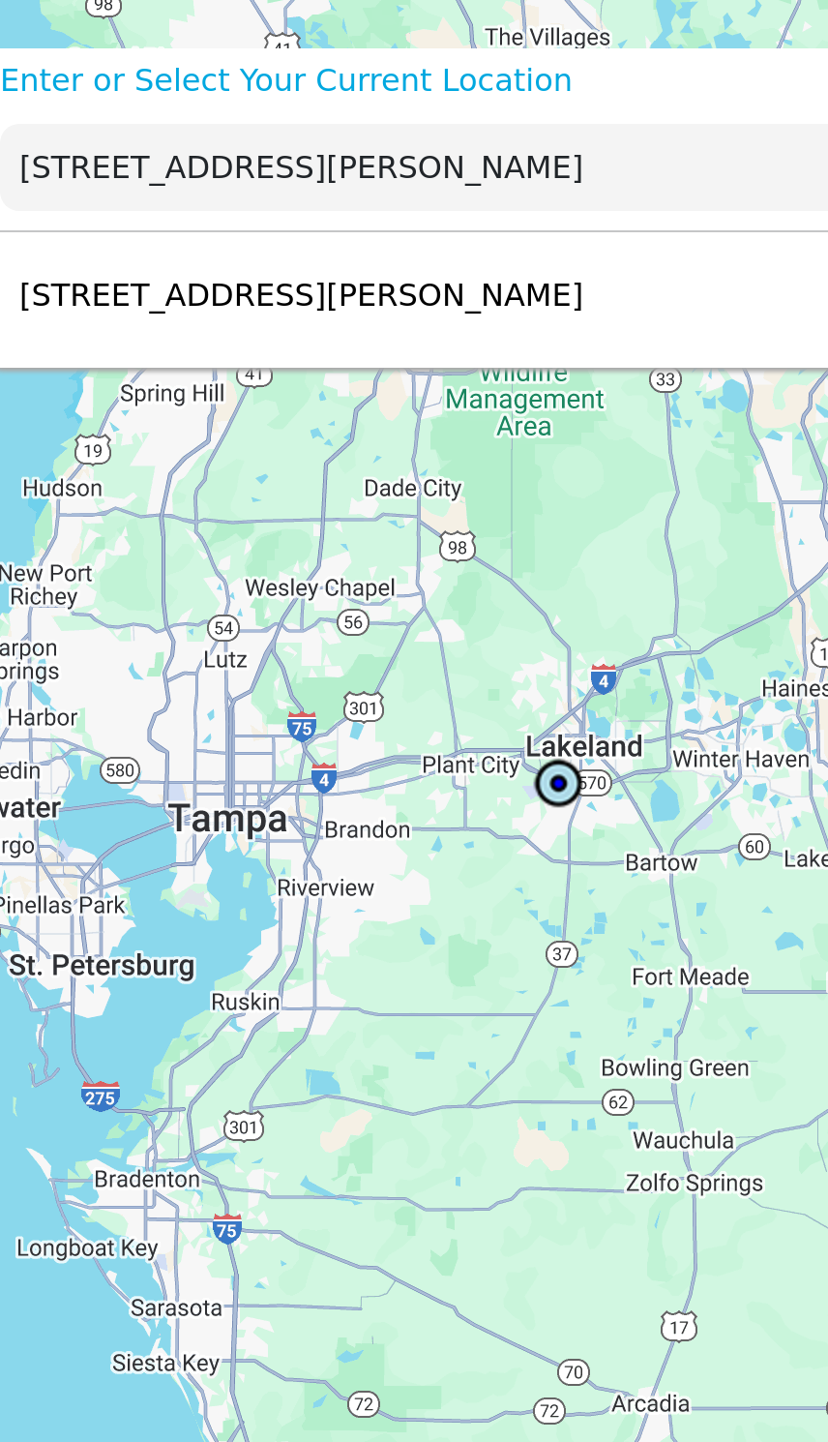
click at [212, 158] on p "[STREET_ADDRESS][PERSON_NAME]" at bounding box center [165, 147] width 292 height 23
type input "[STREET_ADDRESS][PERSON_NAME]"
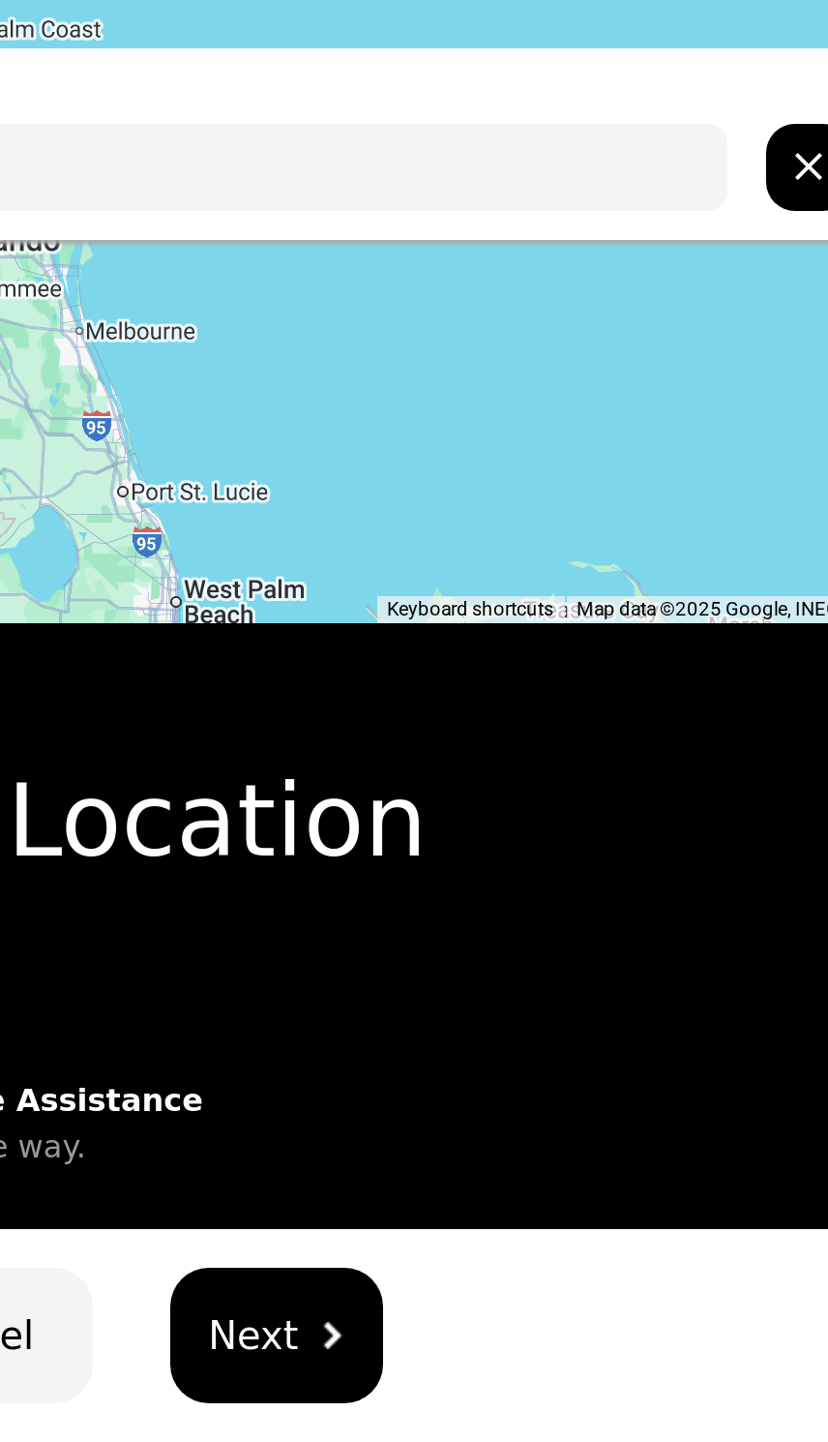
click at [446, 661] on button "Next" at bounding box center [499, 668] width 107 height 68
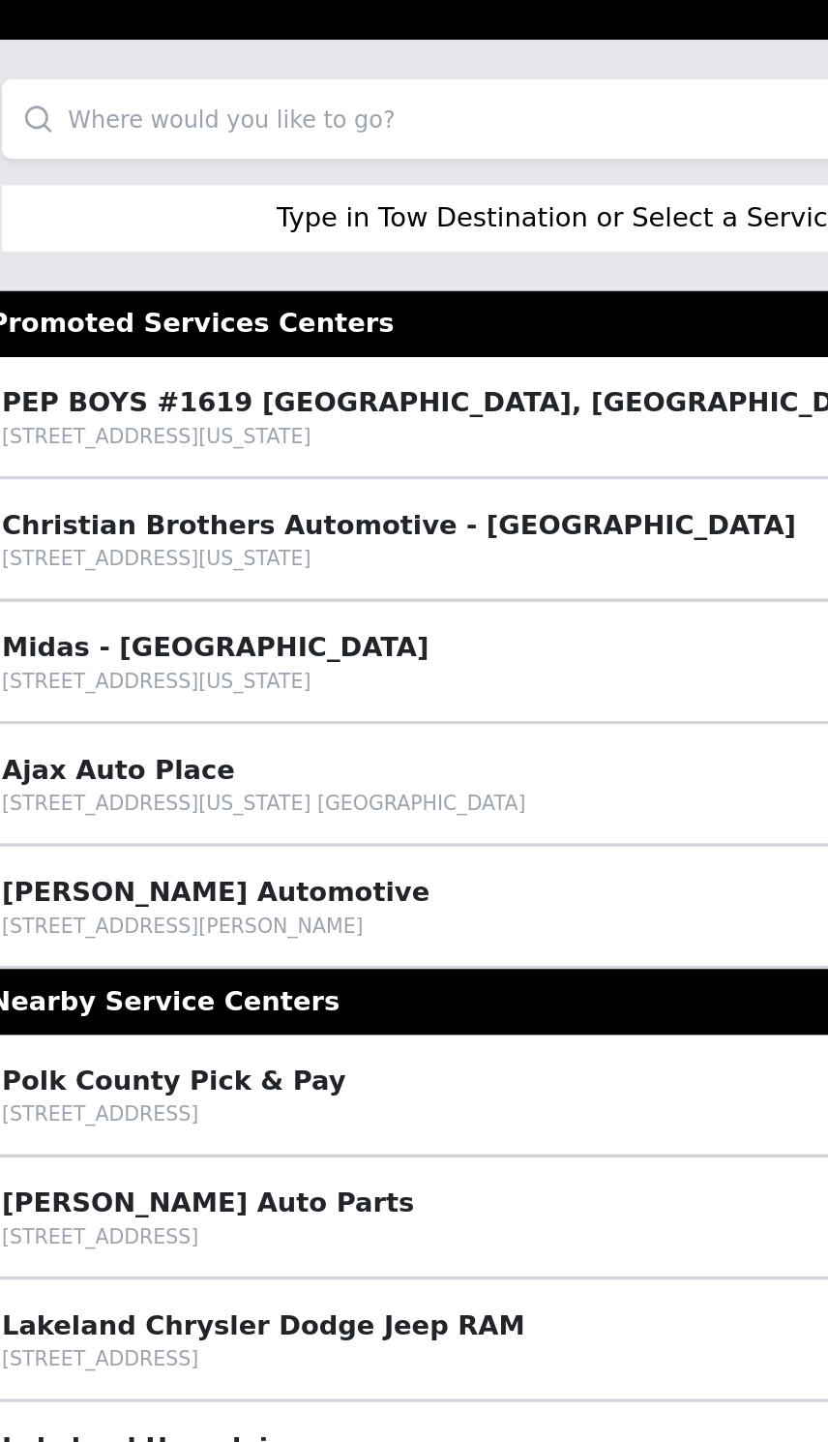
click at [120, 116] on input "search" at bounding box center [414, 139] width 782 height 46
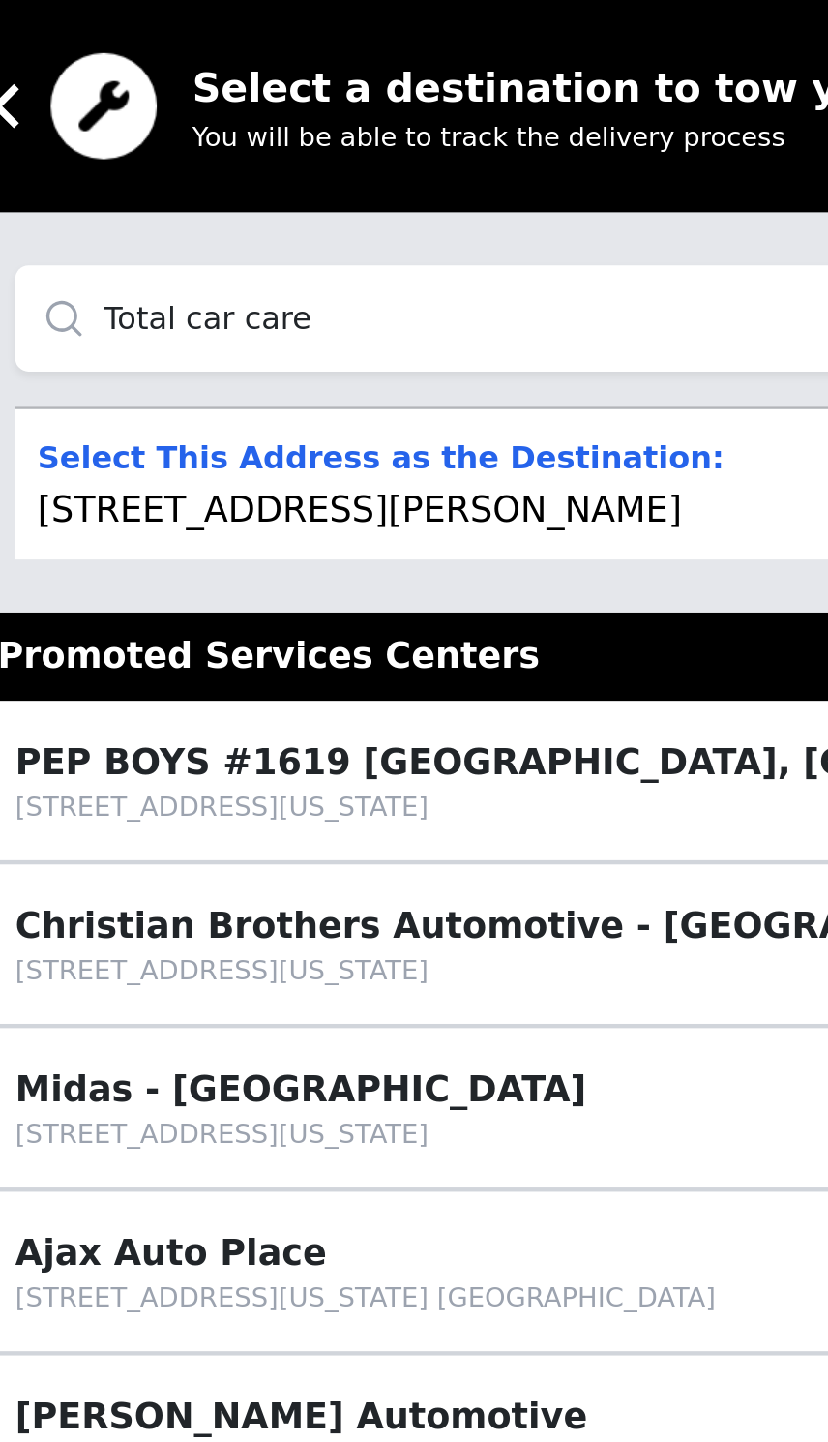
type input "Total car care"
click at [170, 220] on p "Select This Address as the Destination: [STREET_ADDRESS][PERSON_NAME]" at bounding box center [183, 212] width 301 height 46
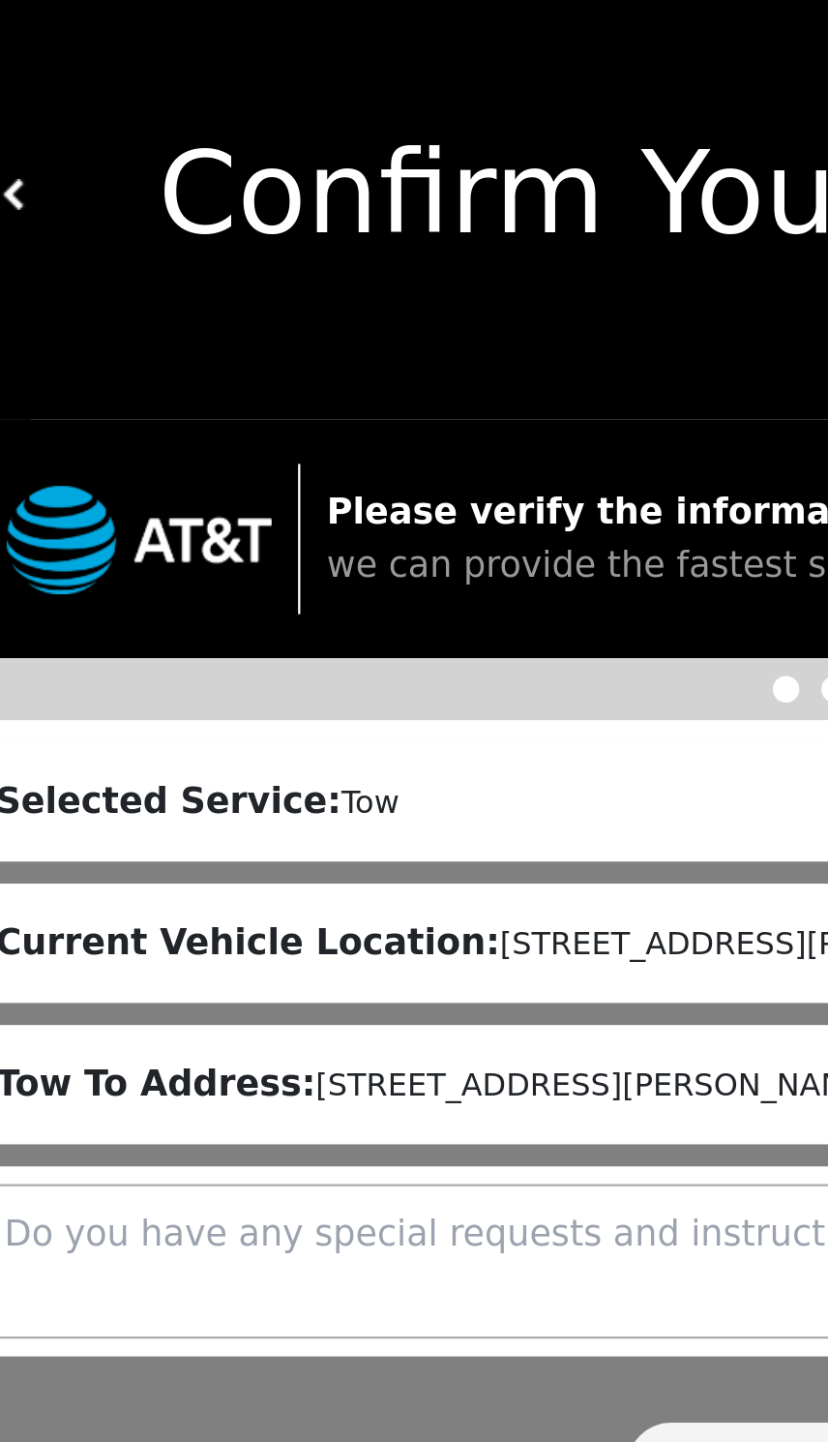
click at [175, 163] on div "Confirm Your Choices" at bounding box center [414, 99] width 828 height 198
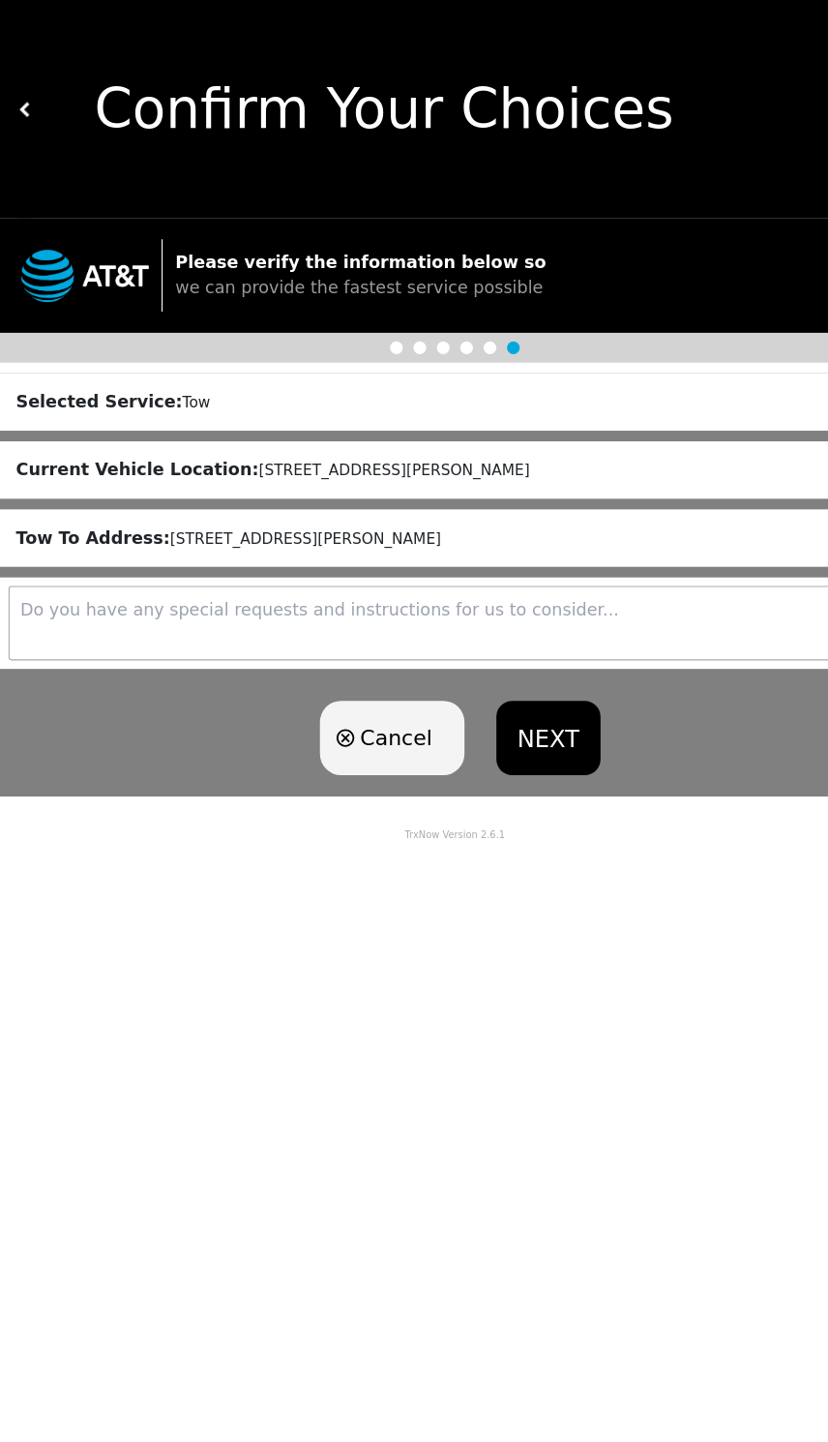
click at [496, 684] on button "NEXT" at bounding box center [499, 672] width 95 height 68
